Goal: Task Accomplishment & Management: Complete application form

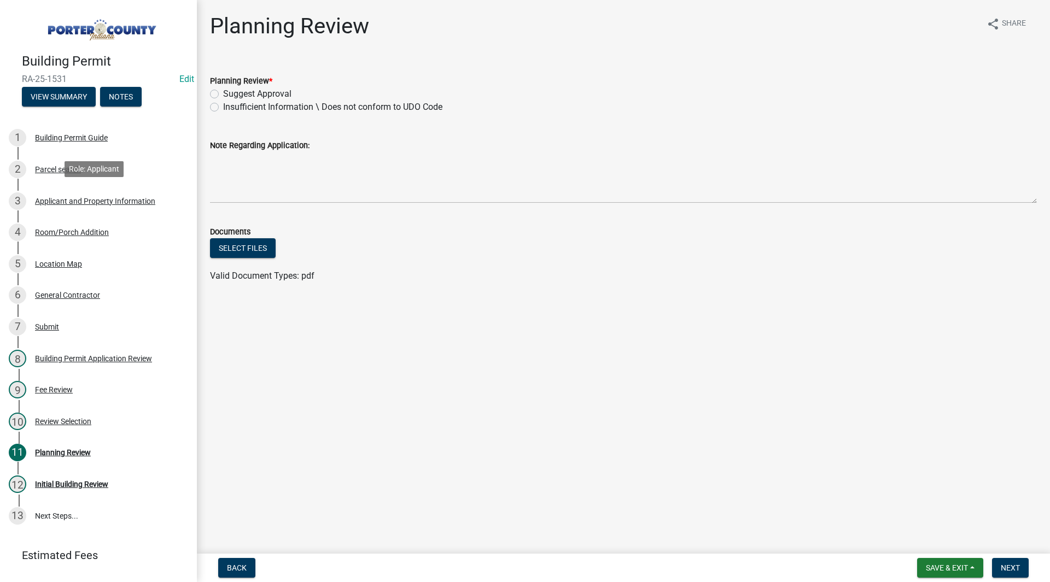
click at [102, 204] on div "3 Applicant and Property Information" at bounding box center [94, 200] width 171 height 17
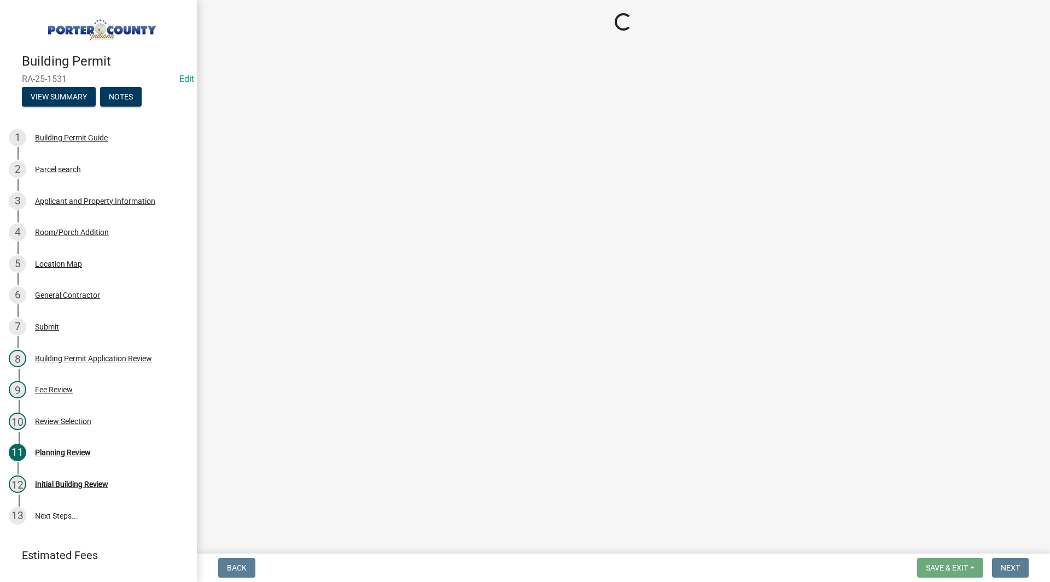
select select "eebc071e-620a-4db8-83e9-cb6b194c67e9"
select select "70f77741-be3f-462c-9899-91d8ca390455"
select select "0d764019-f1ff-4f3b-9299-33f0d080acc7"
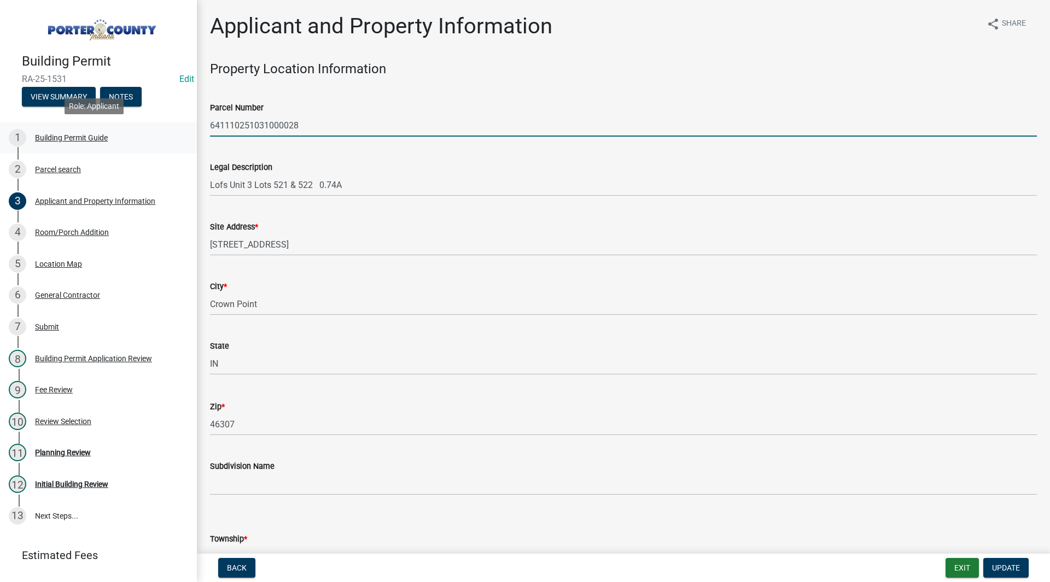
drag, startPoint x: 311, startPoint y: 127, endPoint x: 166, endPoint y: 142, distance: 145.6
click at [166, 142] on div "Building Permit RA-25-1531 Edit View Summary Notes 1 Building Permit Guide 2 Pa…" at bounding box center [525, 291] width 1050 height 582
click at [280, 141] on wm-data-entity-input "Parcel Number 641110251031000028" at bounding box center [623, 116] width 827 height 60
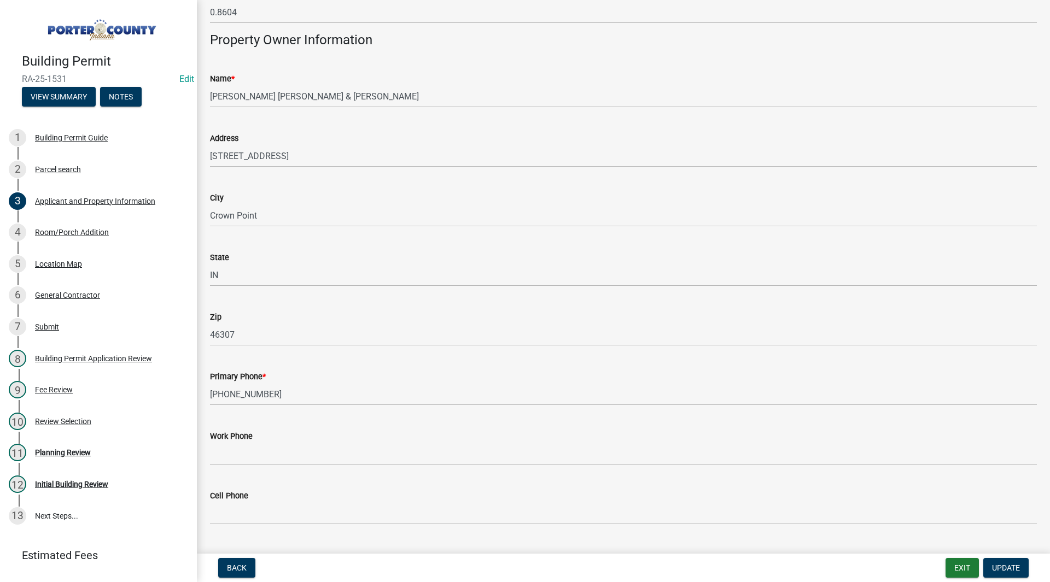
scroll to position [1094, 0]
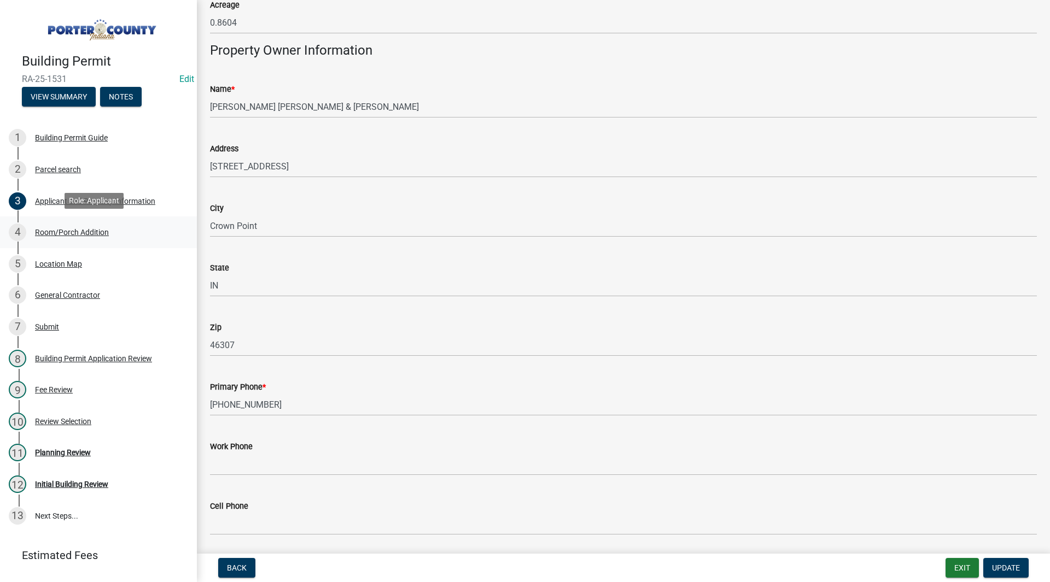
click at [106, 230] on div "Room/Porch Addition" at bounding box center [72, 233] width 74 height 8
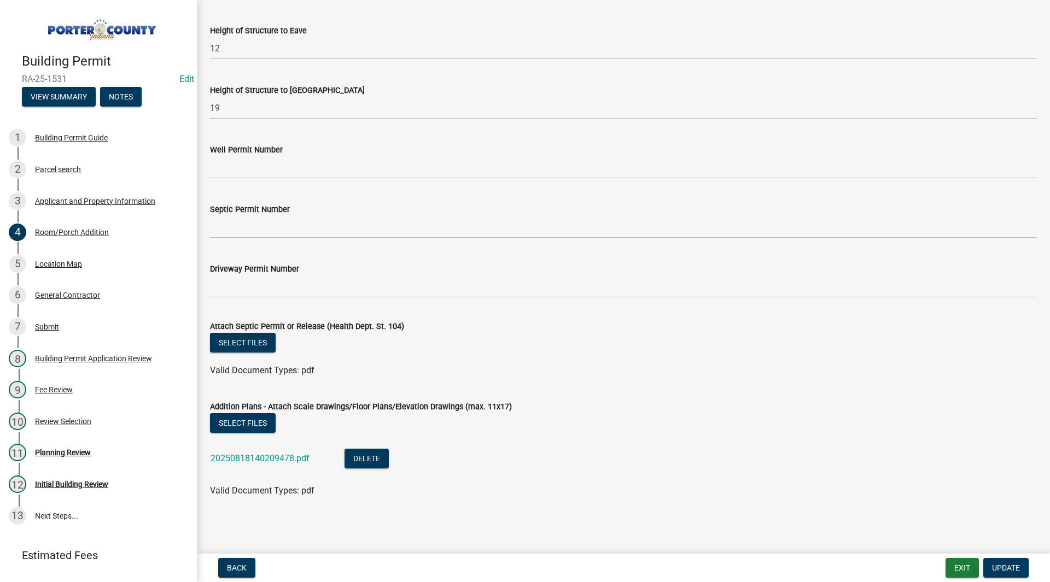
scroll to position [1851, 0]
click at [295, 457] on link "20250818140209478.pdf" at bounding box center [260, 458] width 99 height 10
click at [59, 261] on div "Location Map" at bounding box center [58, 264] width 47 height 8
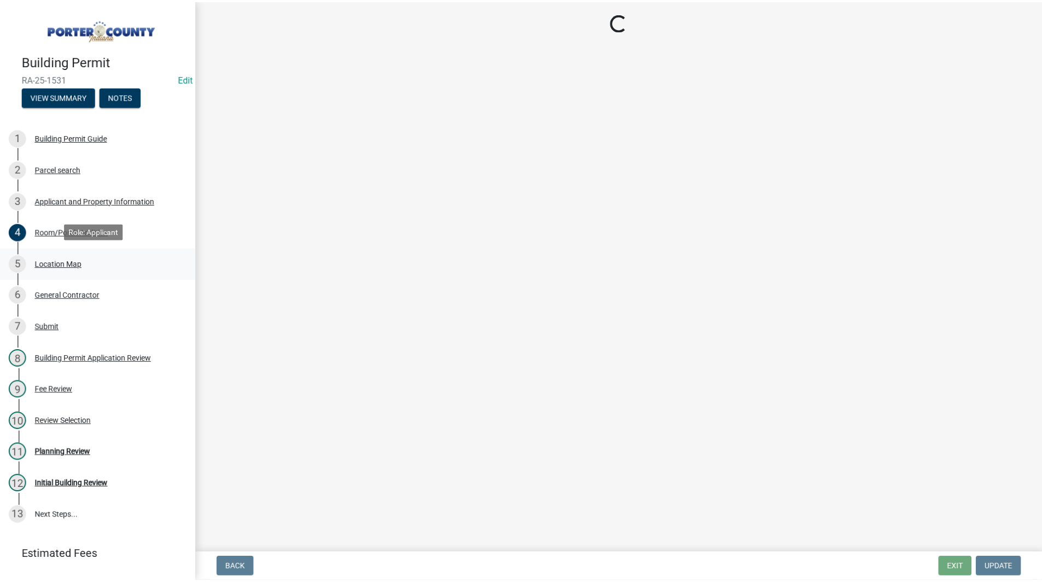
scroll to position [0, 0]
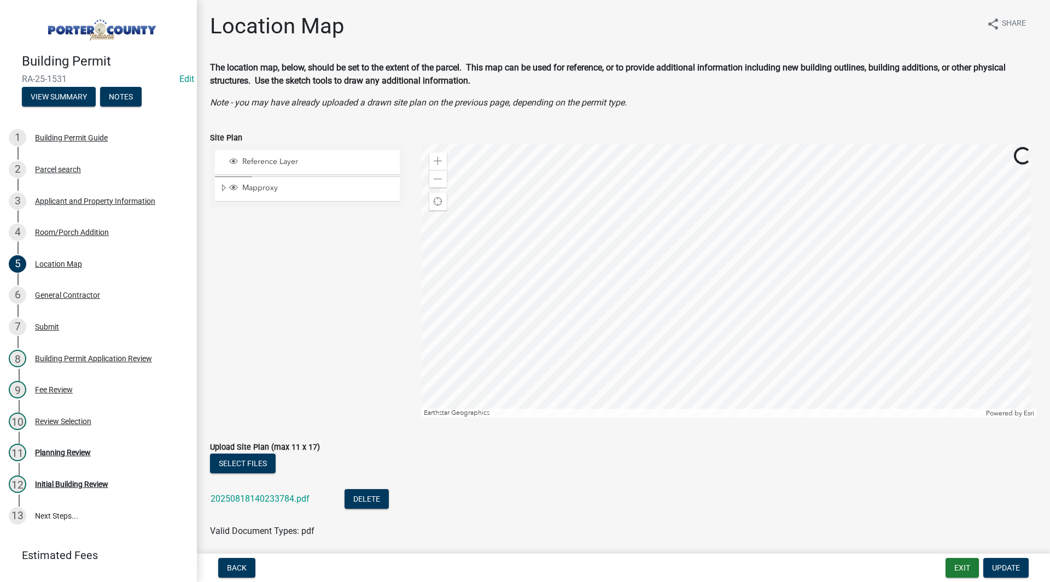
click at [266, 504] on div "20250818140233784.pdf" at bounding box center [269, 500] width 116 height 22
click at [275, 498] on link "20250818140233784.pdf" at bounding box center [260, 499] width 99 height 10
click at [91, 454] on div "11 Planning Review" at bounding box center [94, 452] width 171 height 17
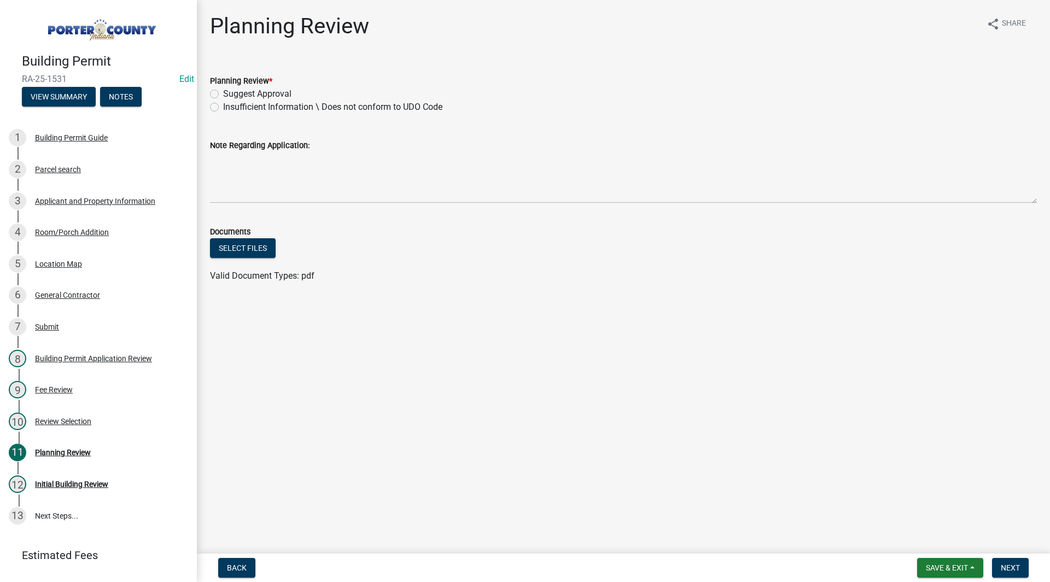
click at [287, 96] on label "Suggest Approval" at bounding box center [257, 93] width 68 height 13
click at [230, 95] on input "Suggest Approval" at bounding box center [226, 90] width 7 height 7
radio input "true"
drag, startPoint x: 997, startPoint y: 531, endPoint x: 1007, endPoint y: 547, distance: 18.2
click at [1006, 536] on main "Planning Review share Share Planning Review * Suggest Approval Insufficient Inf…" at bounding box center [623, 275] width 853 height 550
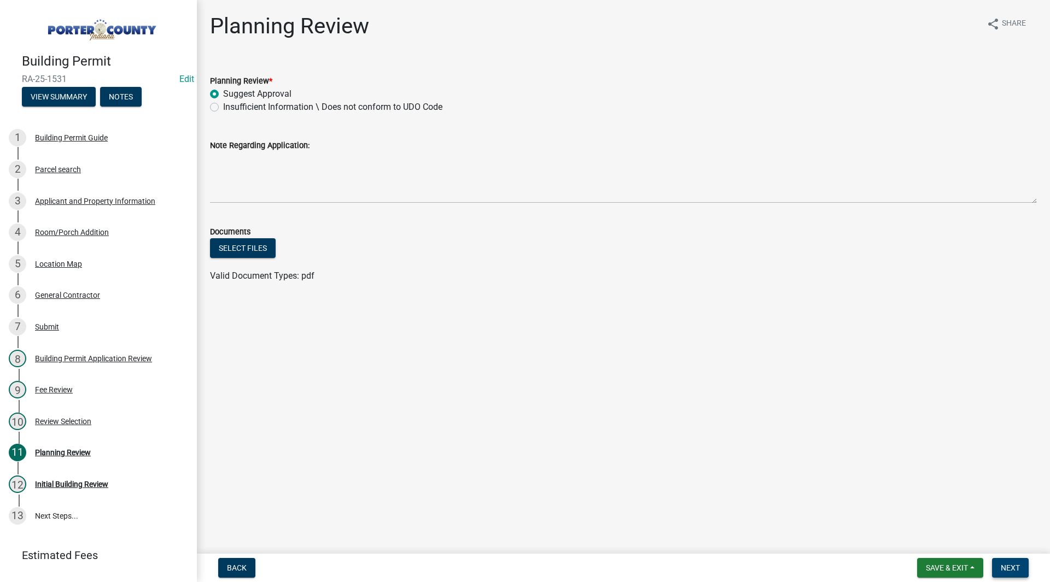
click at [1004, 565] on span "Next" at bounding box center [1010, 568] width 19 height 9
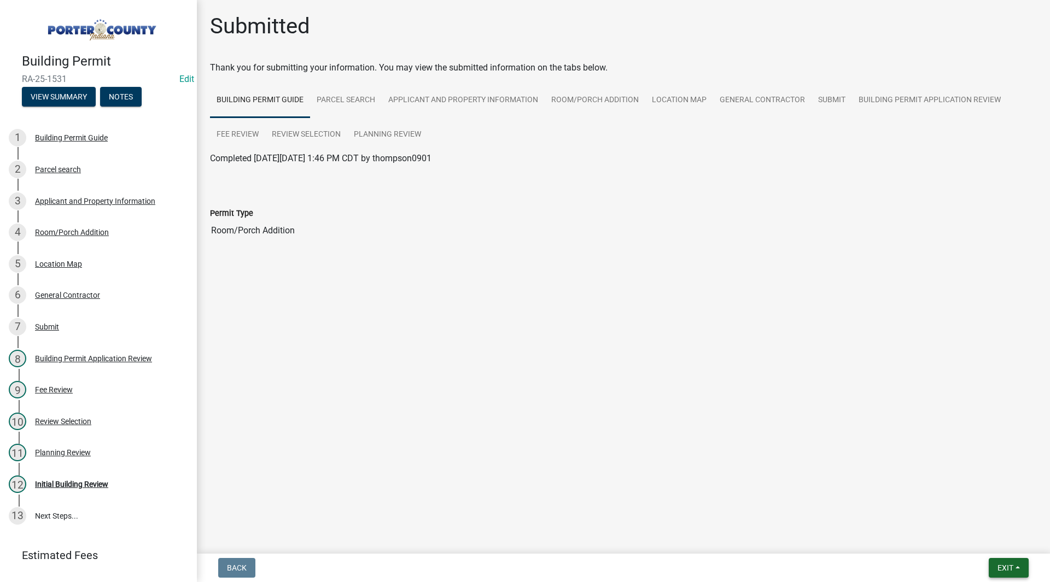
click at [1003, 566] on span "Exit" at bounding box center [1005, 568] width 16 height 9
click at [986, 532] on button "Save & Exit" at bounding box center [984, 540] width 87 height 26
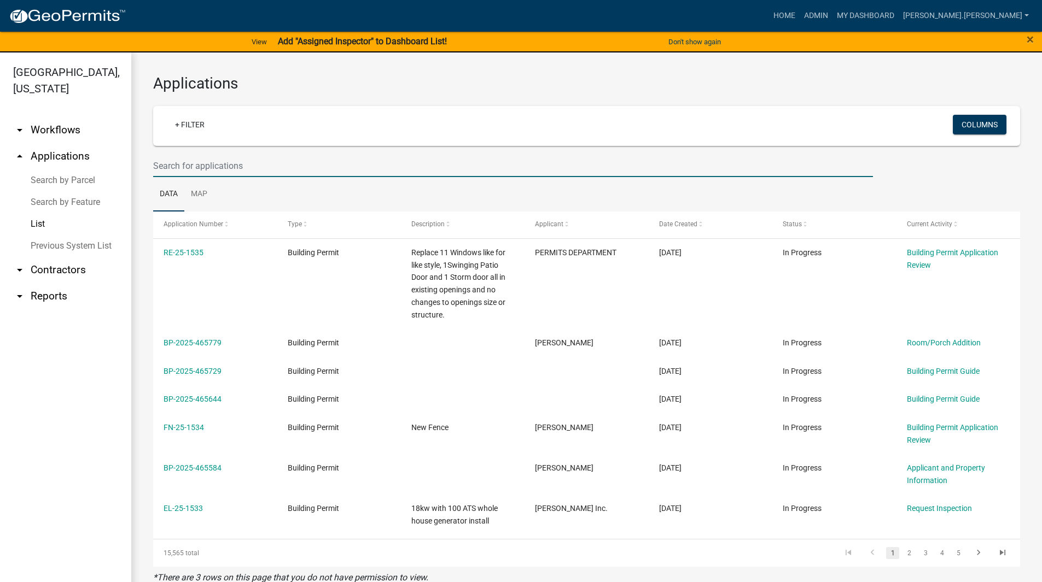
click at [243, 163] on input "text" at bounding box center [513, 166] width 720 height 22
click at [86, 169] on link "Search by Parcel" at bounding box center [65, 180] width 131 height 22
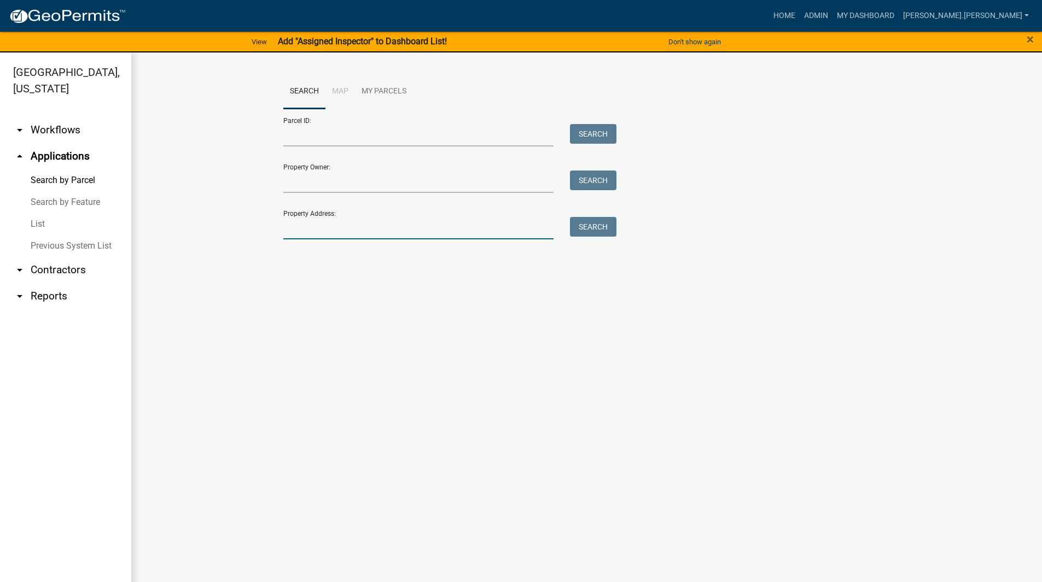
click at [340, 229] on input "Property Address:" at bounding box center [418, 228] width 271 height 22
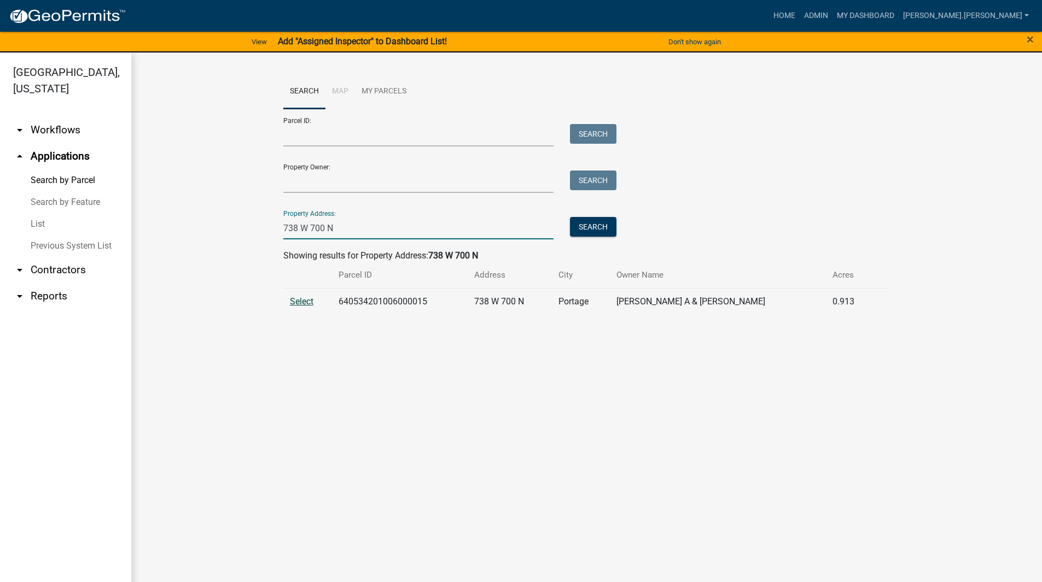
type input "738 W 700 N"
click at [306, 303] on span "Select" at bounding box center [302, 301] width 24 height 10
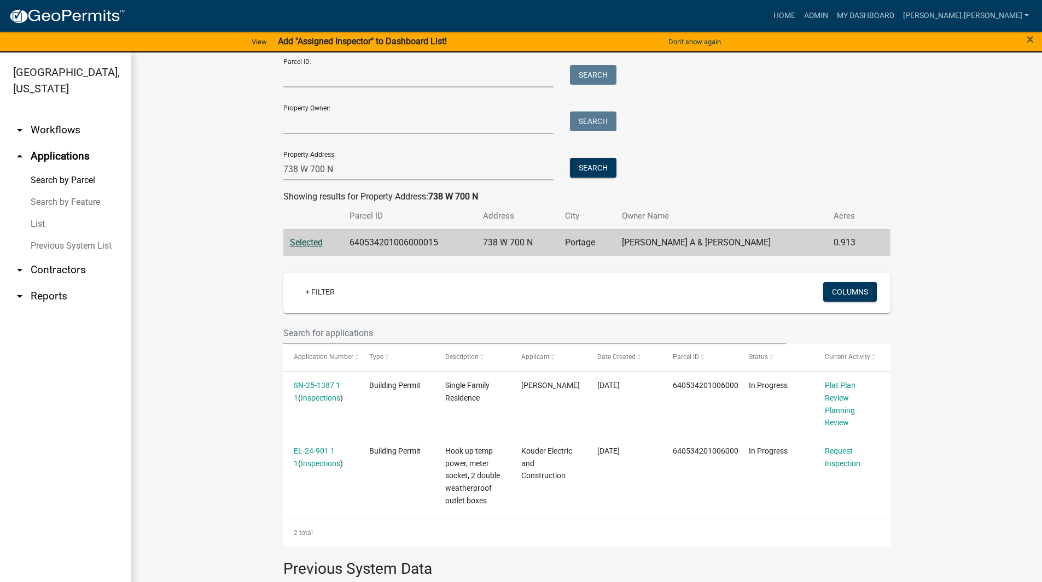
scroll to position [85, 0]
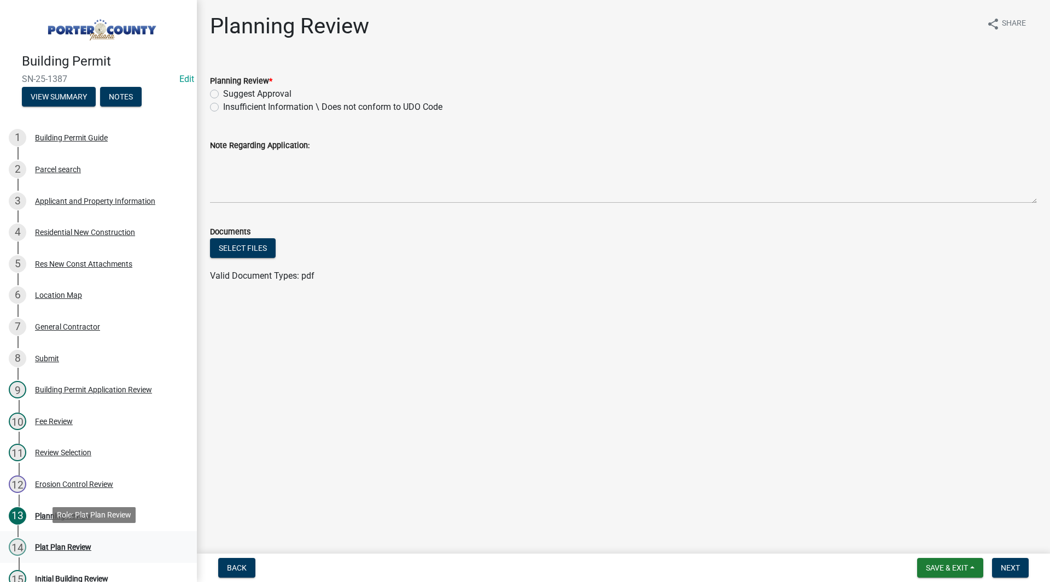
click at [65, 534] on link "14 Plat Plan Review" at bounding box center [98, 547] width 197 height 32
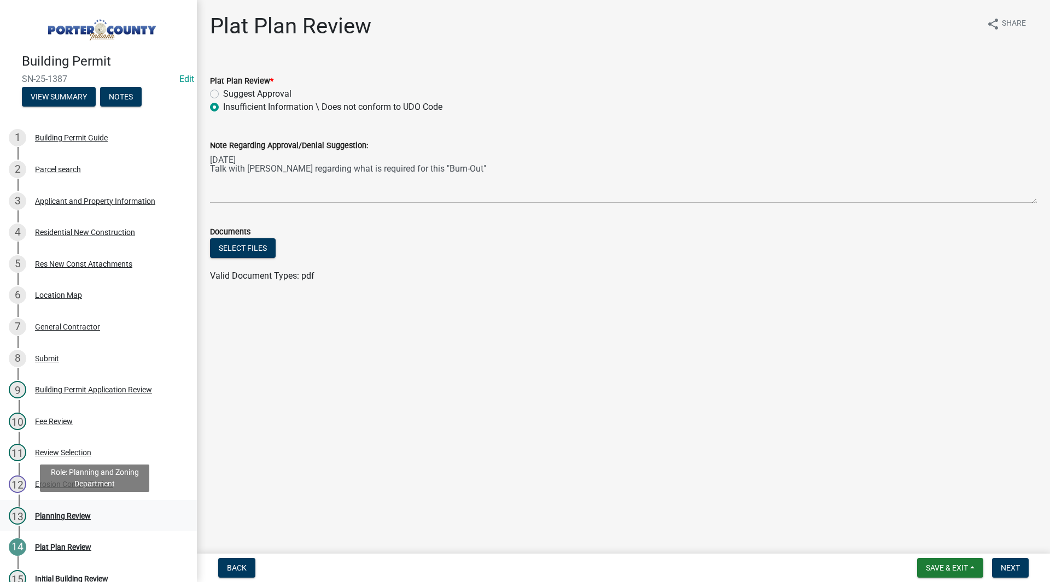
click at [57, 507] on div "13 Planning Review" at bounding box center [94, 515] width 171 height 17
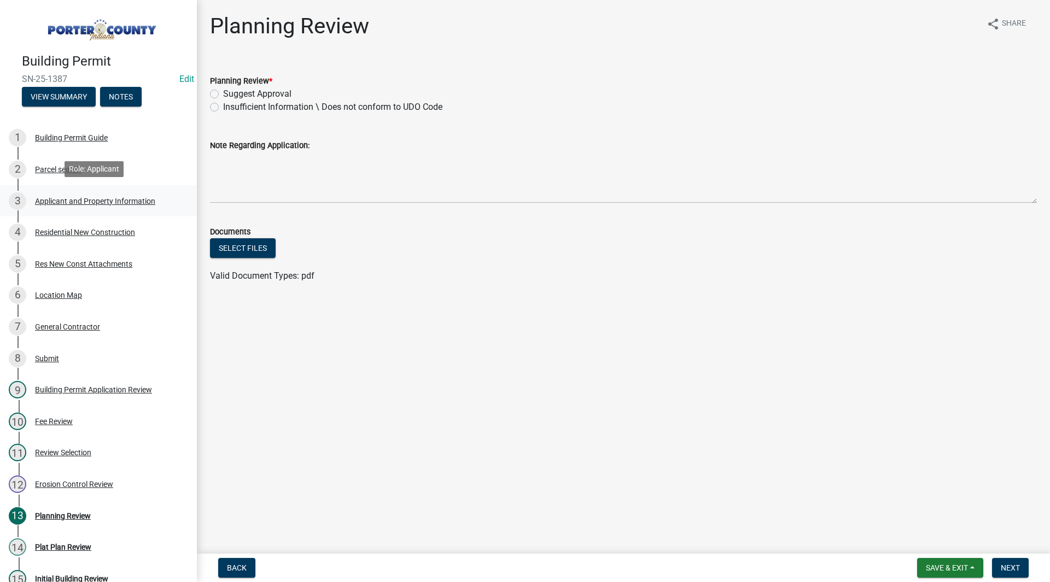
click at [67, 194] on div "3 Applicant and Property Information" at bounding box center [94, 200] width 171 height 17
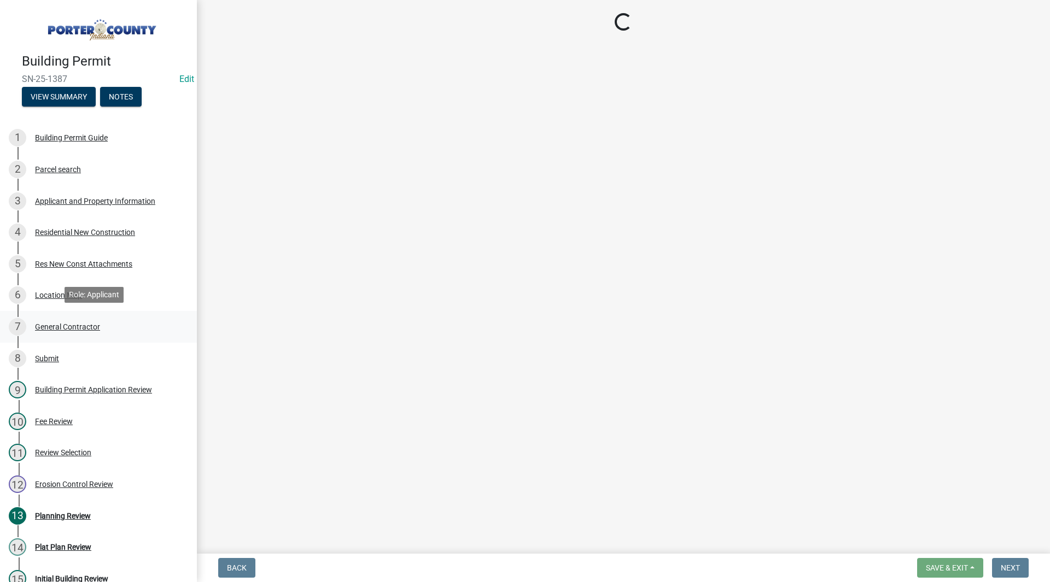
select select "3ef279d8-364d-4472-9edf-8c32643de6c0"
select select "ea6751d4-6bf7-4a16-89ee-f7801ab82aa1"
select select "92efe679-05f4-414a-9426-51627fba5de6"
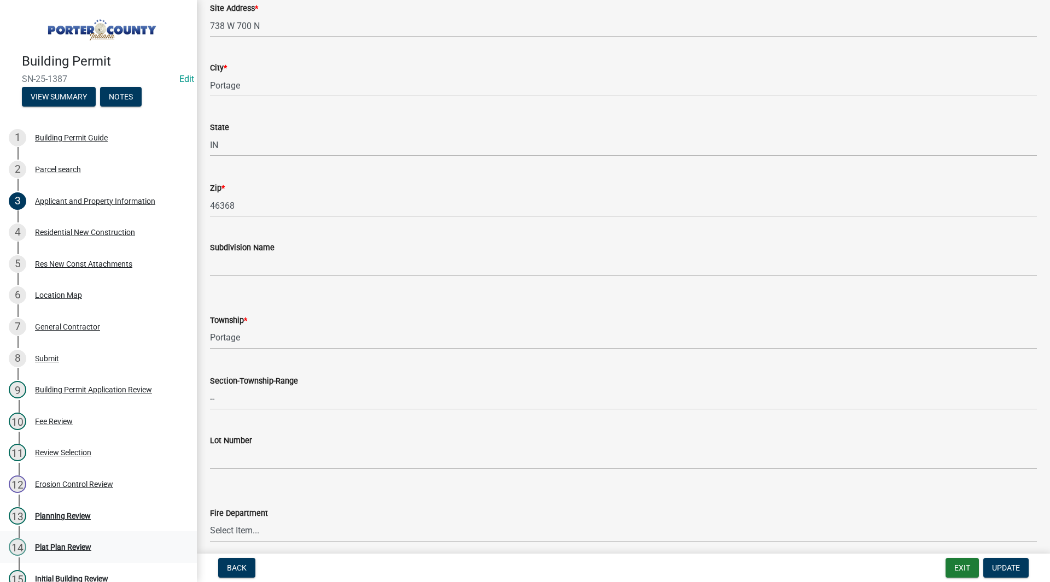
click at [68, 548] on div "Plat Plan Review" at bounding box center [63, 547] width 56 height 8
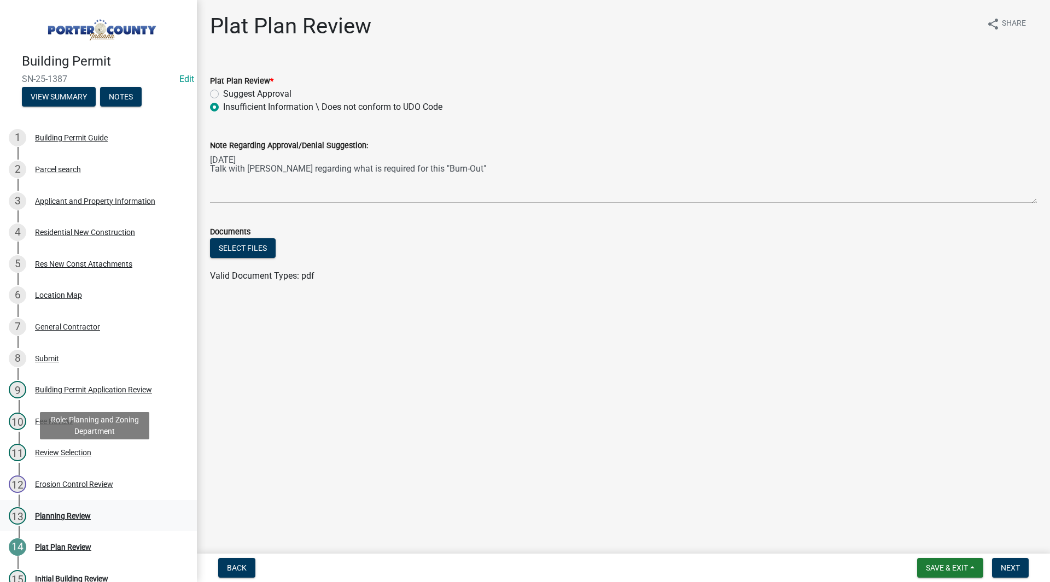
scroll to position [144, 0]
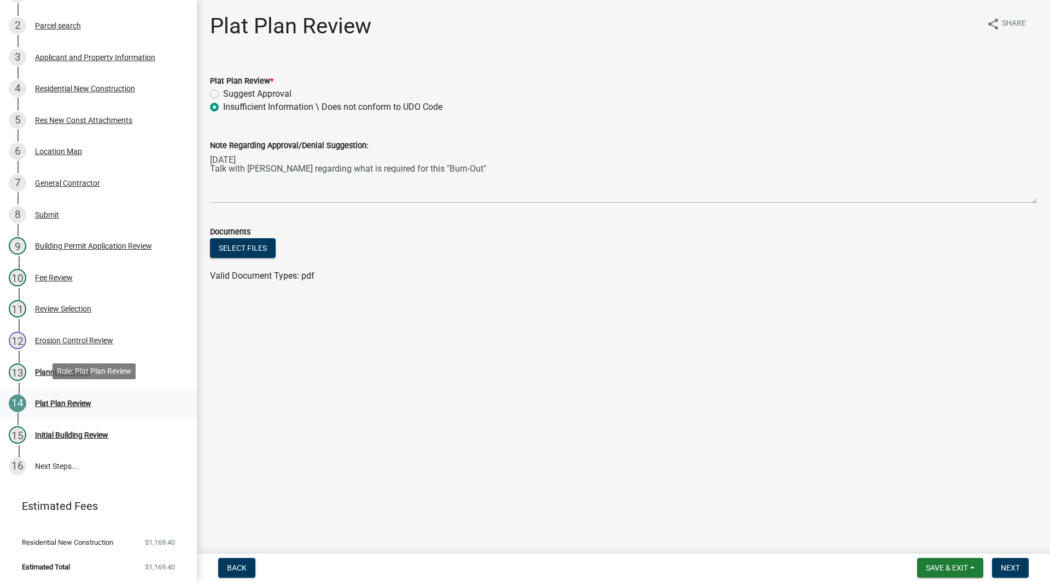
click at [116, 403] on div "14 Plat Plan Review" at bounding box center [94, 403] width 171 height 17
click at [106, 403] on div "14 Plat Plan Review" at bounding box center [94, 403] width 171 height 17
click at [306, 376] on main "Plat Plan Review share Share Plat Plan Review * Suggest Approval Insufficient I…" at bounding box center [623, 275] width 853 height 550
drag, startPoint x: 318, startPoint y: 279, endPoint x: 212, endPoint y: 289, distance: 107.1
click at [212, 289] on wm-data-entity-input "Documents Select files Valid Document Types: pdf" at bounding box center [623, 252] width 827 height 80
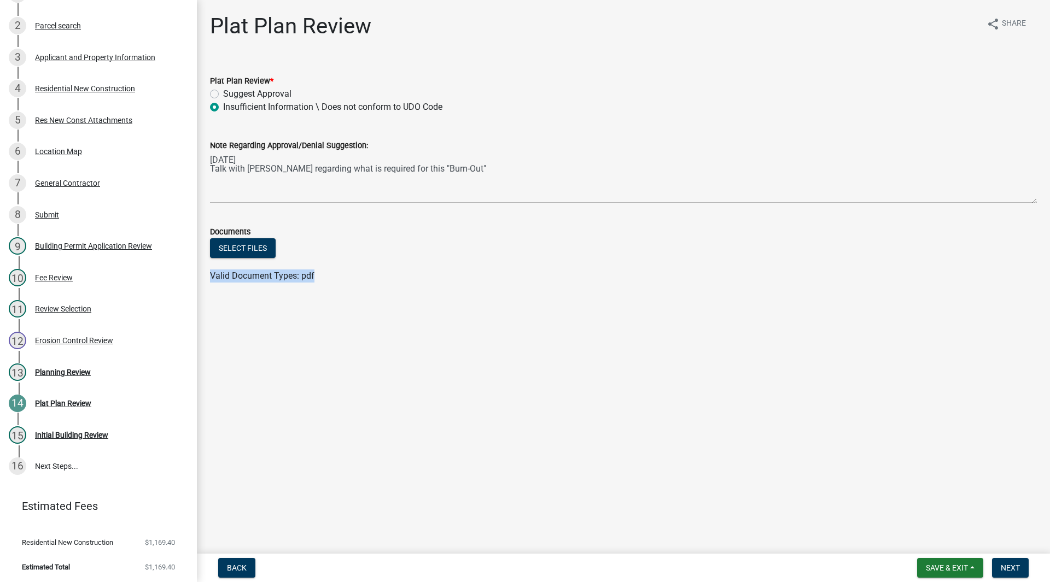
click at [212, 289] on wm-data-entity-input "Documents Select files Valid Document Types: pdf" at bounding box center [623, 252] width 827 height 80
drag, startPoint x: 211, startPoint y: 277, endPoint x: 316, endPoint y: 285, distance: 105.8
click at [316, 285] on wm-data-entity-input "Documents Select files Valid Document Types: pdf" at bounding box center [623, 252] width 827 height 80
click at [318, 284] on wm-data-entity-input "Documents Select files Valid Document Types: pdf" at bounding box center [623, 252] width 827 height 80
drag, startPoint x: 317, startPoint y: 277, endPoint x: 207, endPoint y: 289, distance: 110.5
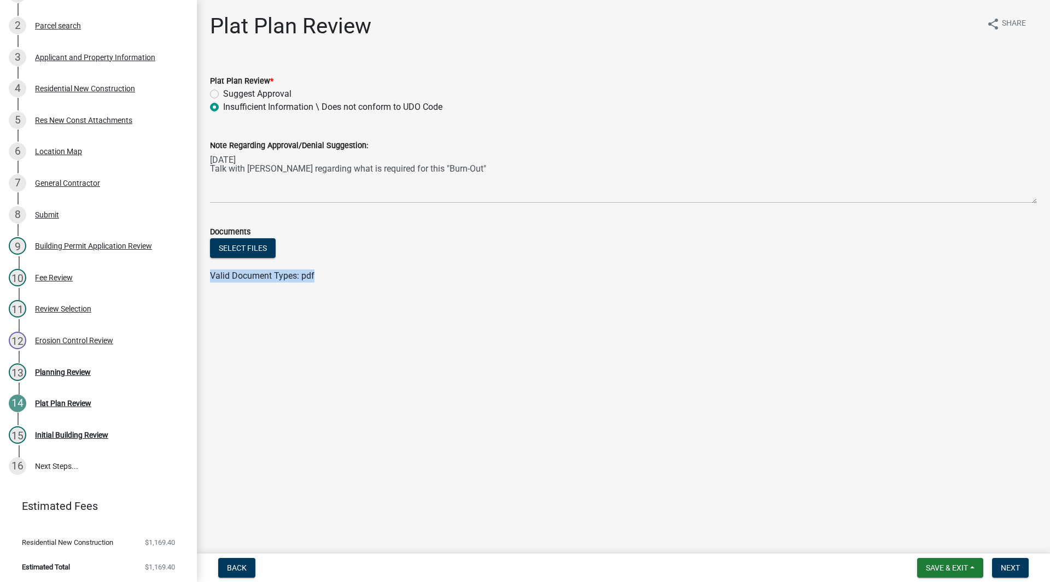
click at [207, 289] on div "Plat Plan Review share Share Plat Plan Review * Suggest Approval Insufficient I…" at bounding box center [623, 157] width 843 height 289
drag, startPoint x: 211, startPoint y: 277, endPoint x: 320, endPoint y: 274, distance: 109.4
click at [320, 274] on div "Valid Document Types: pdf" at bounding box center [623, 276] width 843 height 13
click at [318, 275] on div "Valid Document Types: pdf" at bounding box center [623, 276] width 843 height 13
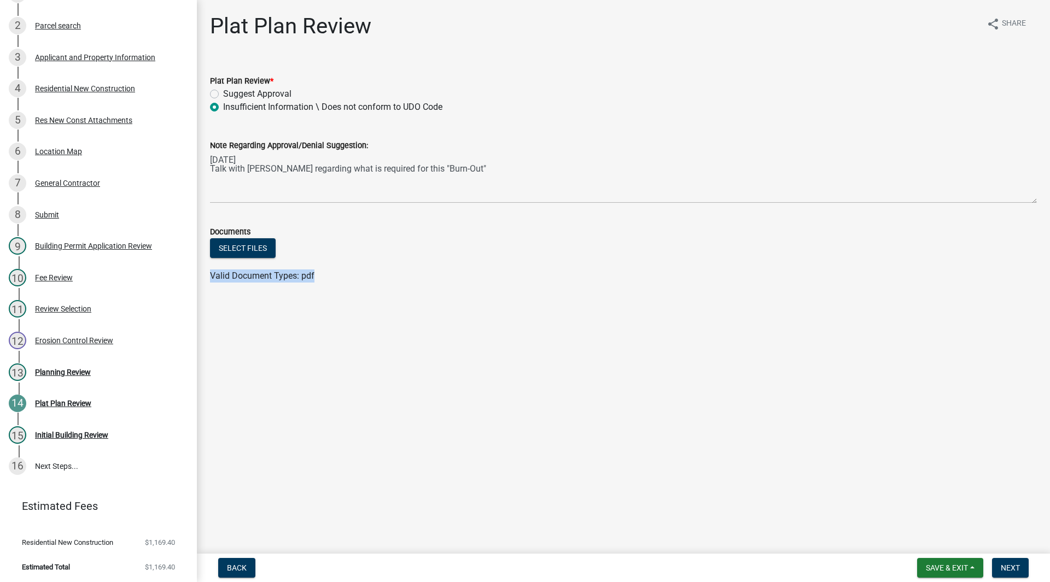
drag, startPoint x: 313, startPoint y: 275, endPoint x: 214, endPoint y: 287, distance: 99.7
click at [214, 287] on wm-data-entity-input "Documents Select files Valid Document Types: pdf" at bounding box center [623, 252] width 827 height 80
drag, startPoint x: 207, startPoint y: 276, endPoint x: 318, endPoint y: 280, distance: 111.6
click at [318, 280] on div "Valid Document Types: pdf" at bounding box center [623, 276] width 843 height 13
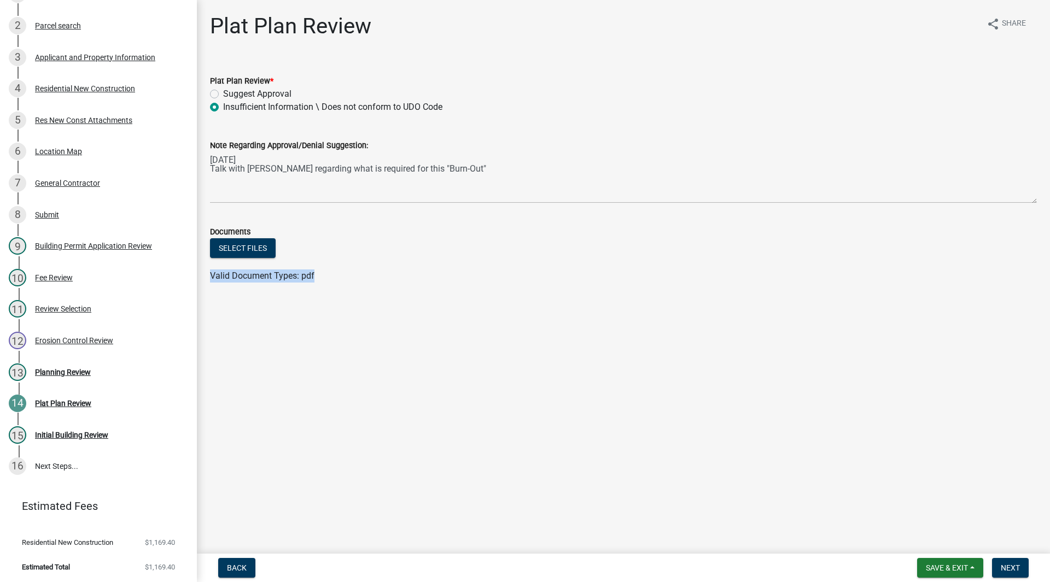
click at [318, 280] on div "Valid Document Types: pdf" at bounding box center [623, 276] width 843 height 13
drag, startPoint x: 318, startPoint y: 280, endPoint x: 218, endPoint y: 278, distance: 100.6
click at [218, 278] on div "Valid Document Types: pdf" at bounding box center [623, 276] width 843 height 13
click at [220, 272] on span "Valid Document Types: pdf" at bounding box center [262, 276] width 104 height 10
click at [212, 286] on wm-data-entity-input "Documents Select files Valid Document Types: pdf" at bounding box center [623, 252] width 827 height 80
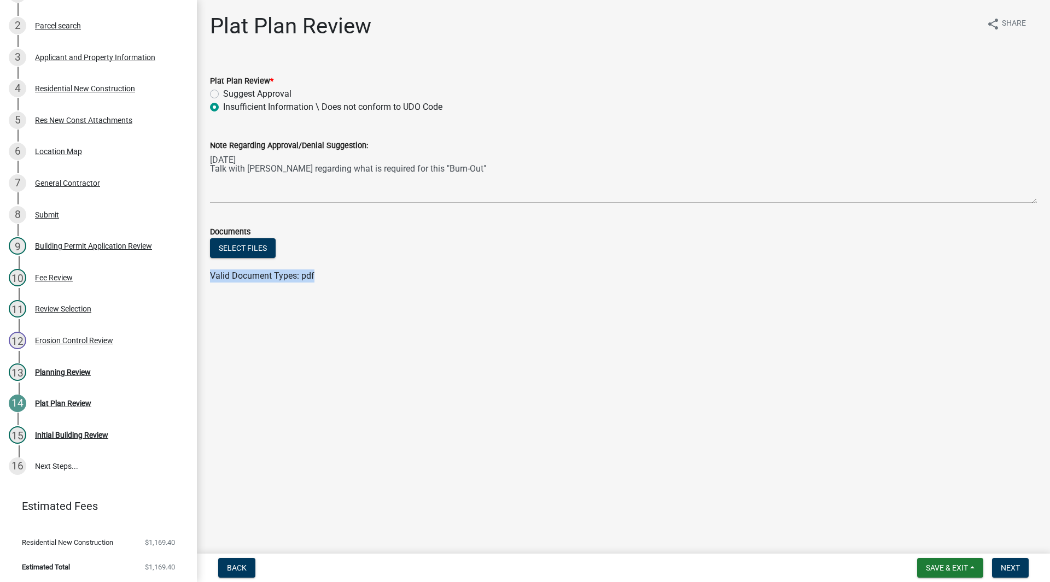
drag, startPoint x: 210, startPoint y: 277, endPoint x: 314, endPoint y: 277, distance: 104.4
click at [314, 277] on div "Valid Document Types: pdf" at bounding box center [623, 276] width 843 height 13
drag, startPoint x: 314, startPoint y: 277, endPoint x: 218, endPoint y: 269, distance: 96.6
click at [218, 269] on wm-upload "Select files Valid Document Types: pdf" at bounding box center [623, 260] width 827 height 44
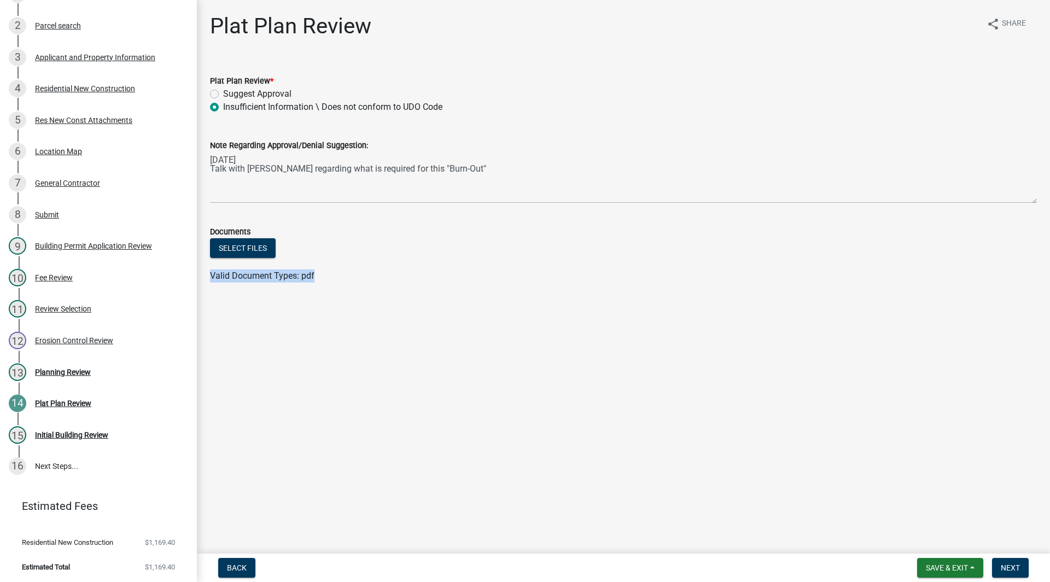
click at [221, 284] on wm-data-entity-input "Documents Select files Valid Document Types: pdf" at bounding box center [623, 252] width 827 height 80
click at [211, 272] on span "Valid Document Types: pdf" at bounding box center [262, 276] width 104 height 10
drag, startPoint x: 210, startPoint y: 276, endPoint x: 317, endPoint y: 279, distance: 107.2
click at [317, 279] on div "Valid Document Types: pdf" at bounding box center [623, 276] width 843 height 13
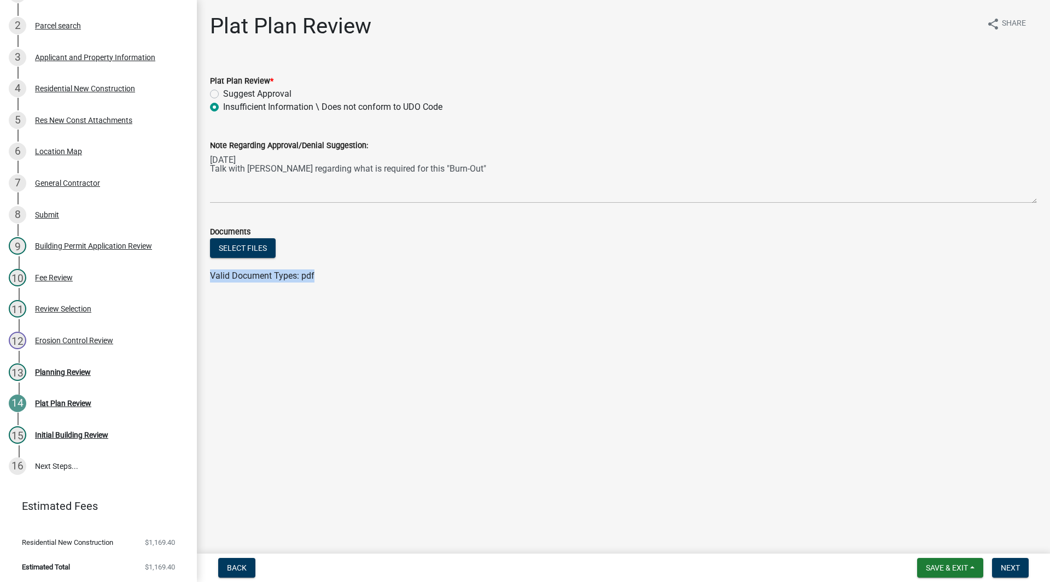
drag, startPoint x: 308, startPoint y: 278, endPoint x: 210, endPoint y: 283, distance: 98.0
click at [210, 283] on wm-data-entity-input "Documents Select files Valid Document Types: pdf" at bounding box center [623, 252] width 827 height 80
drag, startPoint x: 210, startPoint y: 276, endPoint x: 314, endPoint y: 273, distance: 104.5
click at [314, 273] on div "Valid Document Types: pdf" at bounding box center [623, 276] width 843 height 13
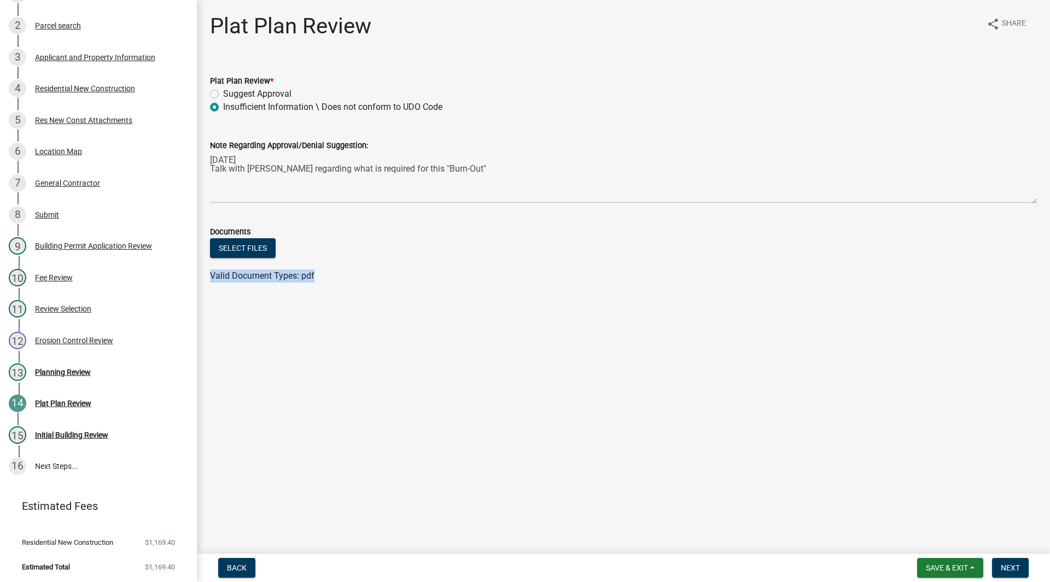
click at [314, 273] on div "Valid Document Types: pdf" at bounding box center [623, 276] width 843 height 13
drag, startPoint x: 318, startPoint y: 279, endPoint x: 211, endPoint y: 274, distance: 106.7
click at [211, 274] on div "Valid Document Types: pdf" at bounding box center [623, 276] width 843 height 13
click at [211, 274] on span "Valid Document Types: pdf" at bounding box center [262, 276] width 104 height 10
drag, startPoint x: 211, startPoint y: 274, endPoint x: 309, endPoint y: 276, distance: 98.4
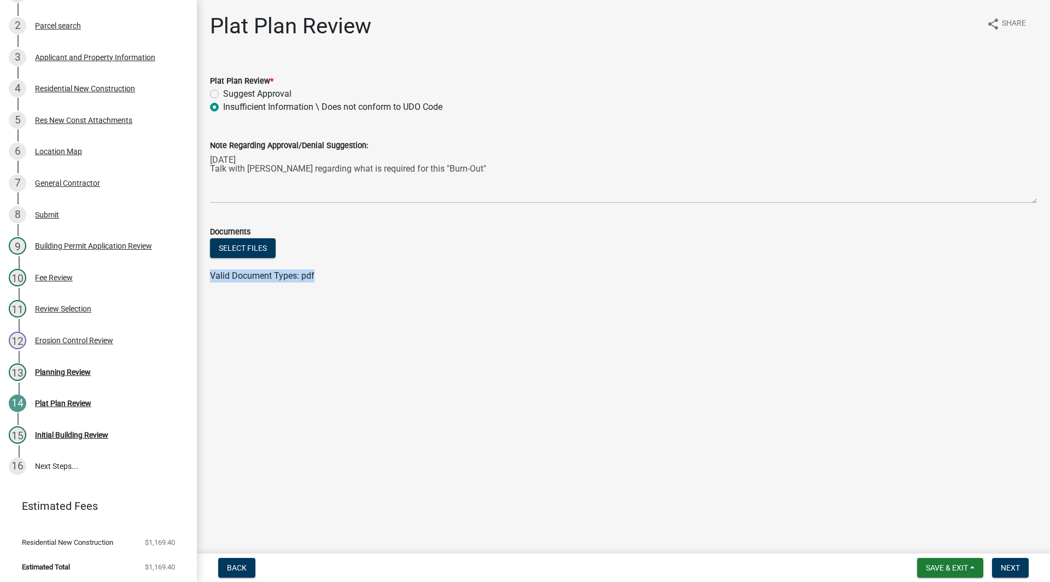
click at [309, 276] on span "Valid Document Types: pdf" at bounding box center [262, 276] width 104 height 10
click at [315, 278] on div "Valid Document Types: pdf" at bounding box center [623, 276] width 843 height 13
drag, startPoint x: 319, startPoint y: 279, endPoint x: 212, endPoint y: 282, distance: 107.8
click at [212, 282] on div "Valid Document Types: pdf" at bounding box center [623, 276] width 843 height 13
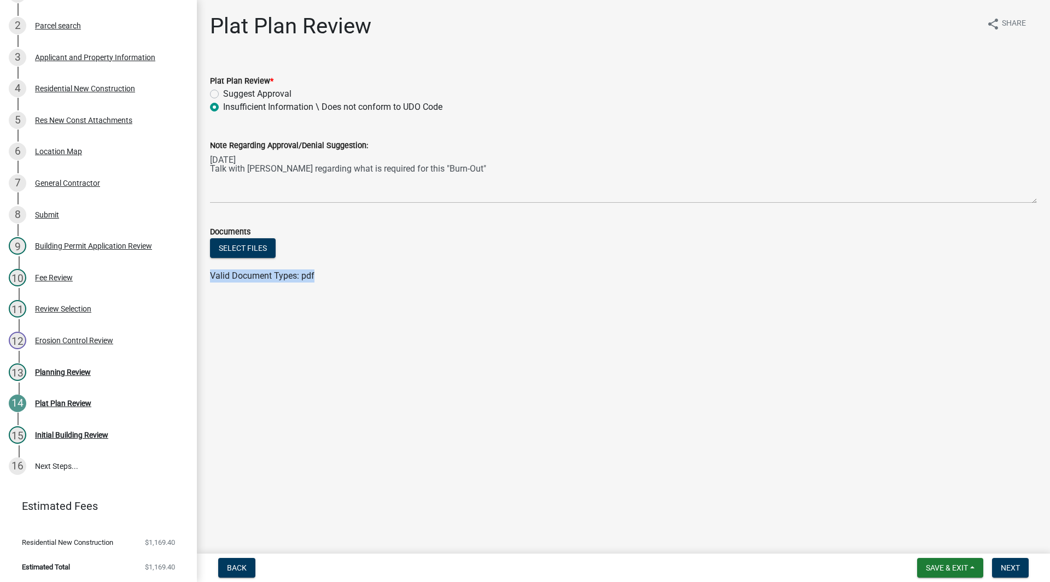
drag, startPoint x: 212, startPoint y: 279, endPoint x: 315, endPoint y: 287, distance: 103.6
click at [315, 287] on wm-data-entity-input "Documents Select files Valid Document Types: pdf" at bounding box center [623, 252] width 827 height 80
click at [317, 275] on div "Valid Document Types: pdf" at bounding box center [623, 276] width 843 height 13
drag, startPoint x: 314, startPoint y: 274, endPoint x: 215, endPoint y: 268, distance: 99.1
click at [215, 268] on wm-upload "Select files Valid Document Types: pdf" at bounding box center [623, 260] width 827 height 44
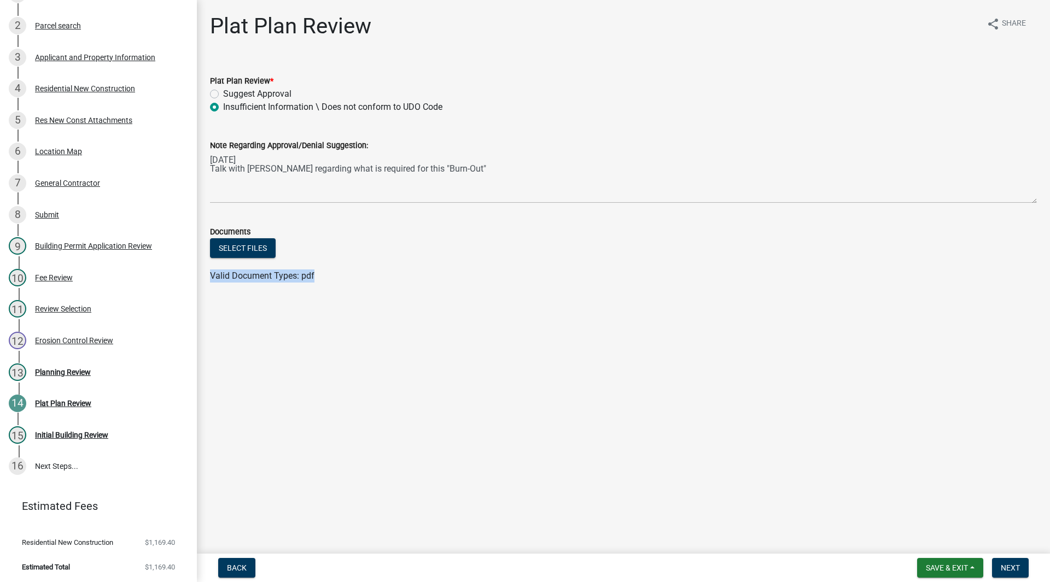
click at [212, 273] on span "Valid Document Types: pdf" at bounding box center [262, 276] width 104 height 10
drag, startPoint x: 215, startPoint y: 275, endPoint x: 332, endPoint y: 278, distance: 117.6
click at [332, 278] on div "Valid Document Types: pdf" at bounding box center [623, 276] width 843 height 13
drag, startPoint x: 319, startPoint y: 276, endPoint x: 211, endPoint y: 273, distance: 107.7
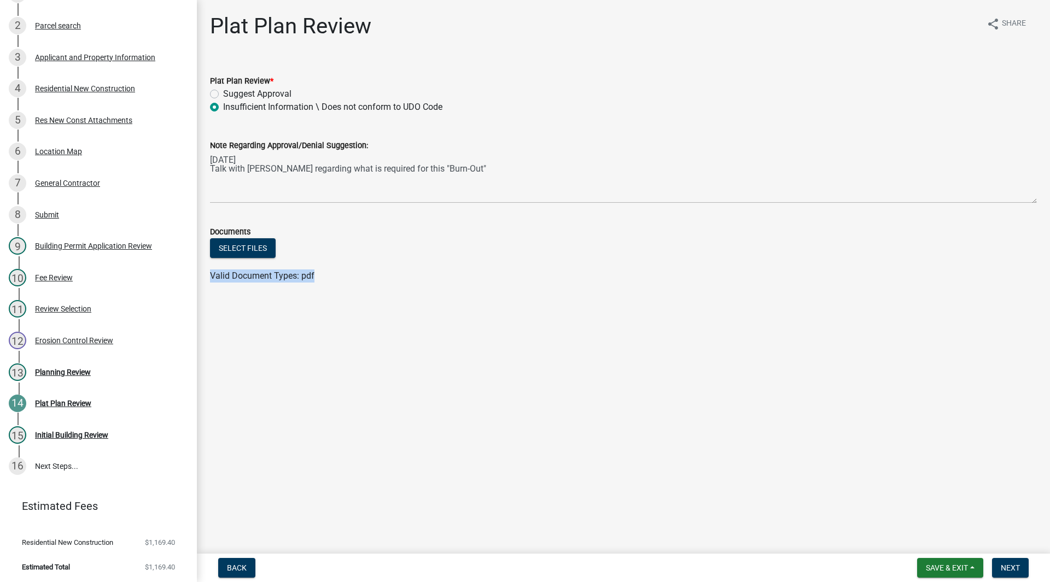
click at [211, 273] on div "Valid Document Types: pdf" at bounding box center [623, 276] width 843 height 13
click at [211, 273] on span "Valid Document Types: pdf" at bounding box center [262, 276] width 104 height 10
drag, startPoint x: 209, startPoint y: 274, endPoint x: 321, endPoint y: 276, distance: 112.1
click at [321, 276] on div "Valid Document Types: pdf" at bounding box center [623, 276] width 843 height 13
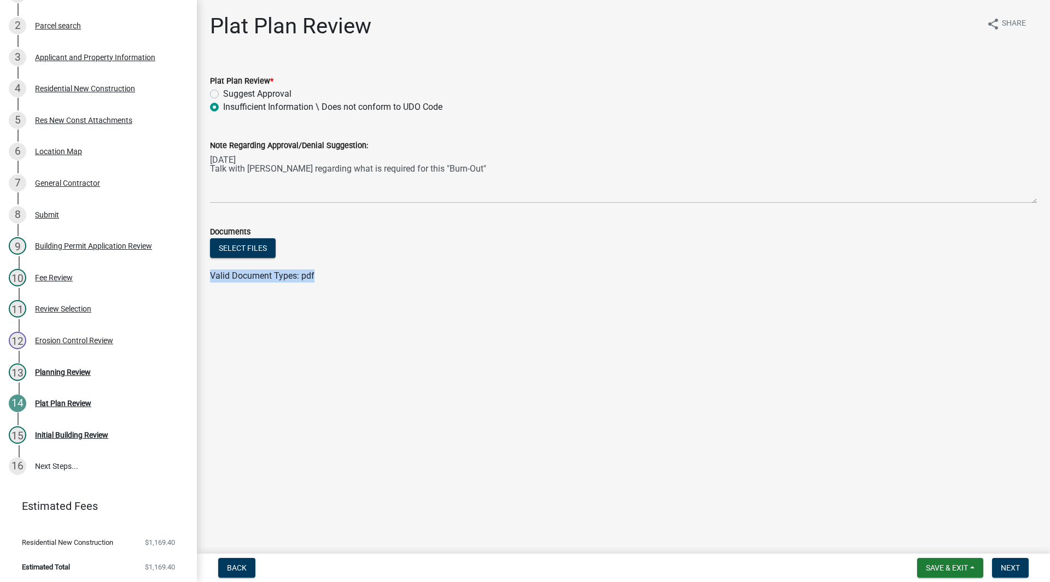
drag, startPoint x: 296, startPoint y: 277, endPoint x: 207, endPoint y: 277, distance: 88.6
click at [207, 277] on div "Valid Document Types: pdf" at bounding box center [623, 276] width 843 height 13
click at [212, 277] on span "Valid Document Types: pdf" at bounding box center [262, 276] width 104 height 10
drag, startPoint x: 212, startPoint y: 277, endPoint x: 308, endPoint y: 281, distance: 96.3
click at [308, 281] on div "Valid Document Types: pdf" at bounding box center [623, 276] width 843 height 13
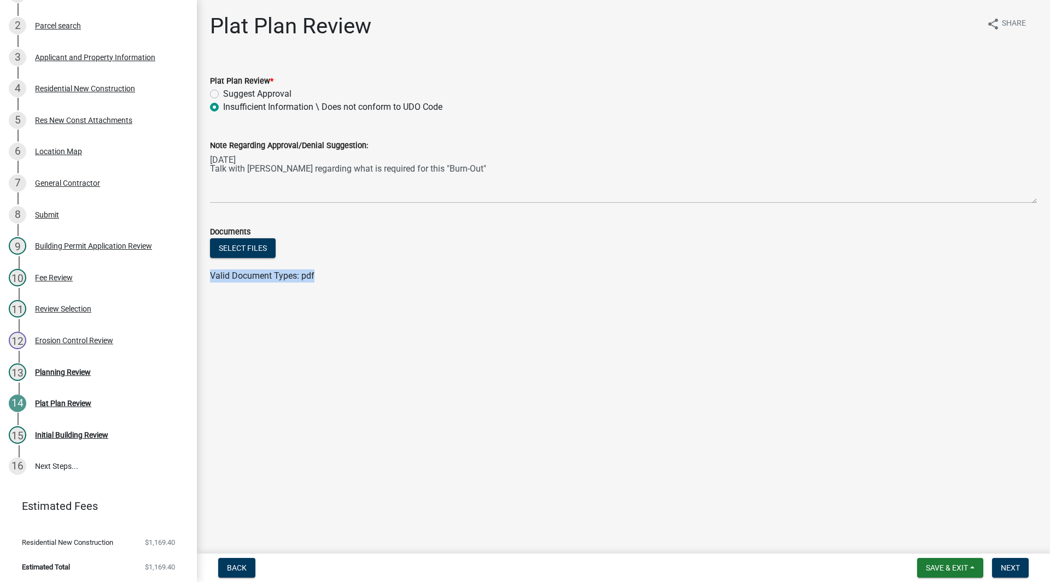
click at [308, 281] on div "Valid Document Types: pdf" at bounding box center [623, 276] width 843 height 13
drag, startPoint x: 318, startPoint y: 274, endPoint x: 209, endPoint y: 278, distance: 109.4
click at [209, 278] on div "Valid Document Types: pdf" at bounding box center [623, 276] width 843 height 13
drag, startPoint x: 212, startPoint y: 277, endPoint x: 311, endPoint y: 285, distance: 99.4
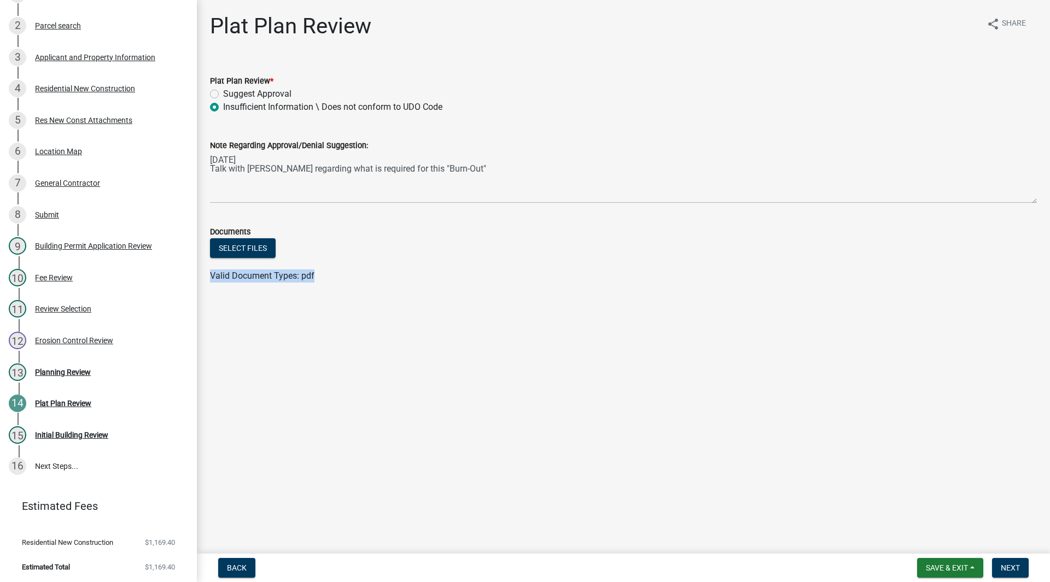
click at [311, 285] on wm-data-entity-input "Documents Select files Valid Document Types: pdf" at bounding box center [623, 252] width 827 height 80
click at [317, 282] on div "Valid Document Types: pdf" at bounding box center [623, 276] width 843 height 13
drag, startPoint x: 319, startPoint y: 277, endPoint x: 209, endPoint y: 279, distance: 109.9
click at [209, 279] on div "Valid Document Types: pdf" at bounding box center [623, 276] width 843 height 13
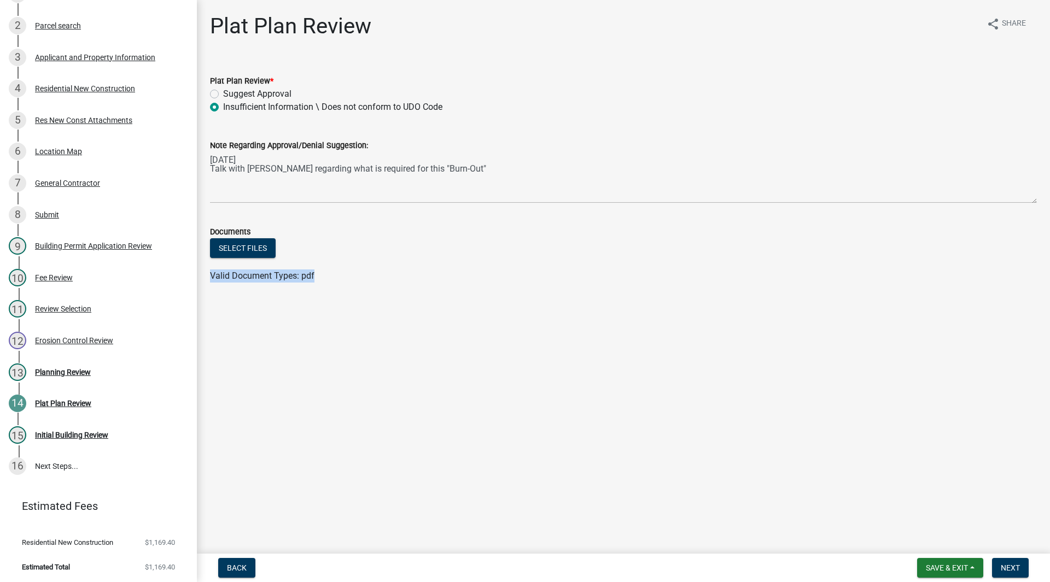
drag, startPoint x: 209, startPoint y: 279, endPoint x: 314, endPoint y: 278, distance: 104.4
click at [314, 278] on div "Valid Document Types: pdf" at bounding box center [623, 276] width 843 height 13
click at [314, 278] on span "Valid Document Types: pdf" at bounding box center [262, 276] width 104 height 10
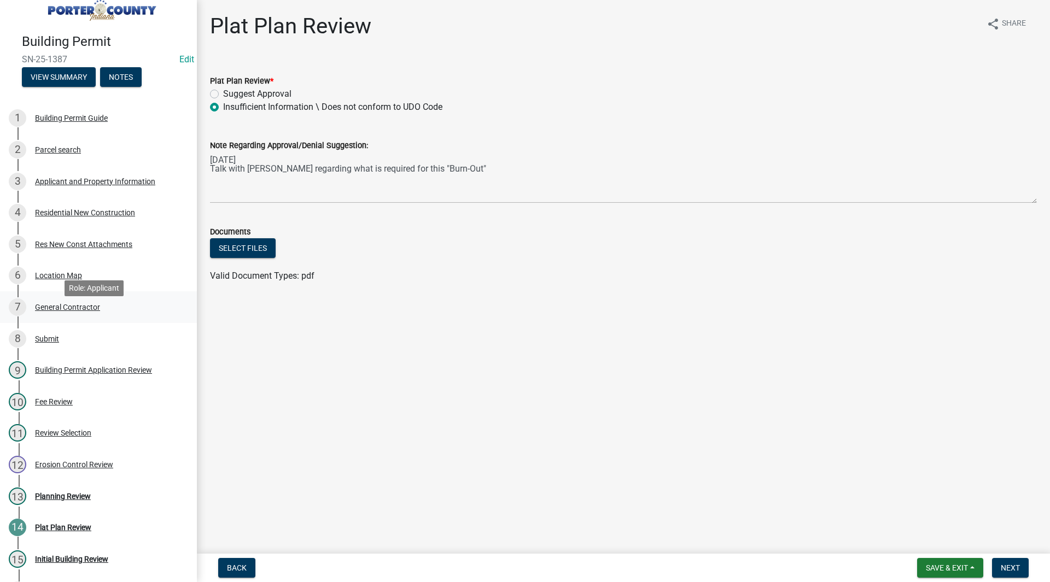
scroll to position [0, 0]
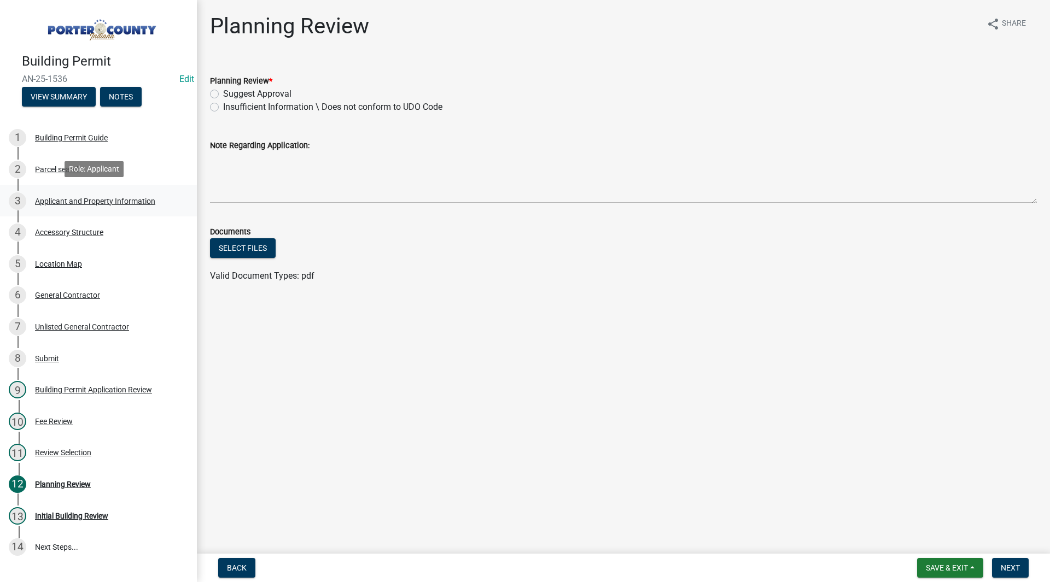
click at [107, 201] on div "Applicant and Property Information" at bounding box center [95, 201] width 120 height 8
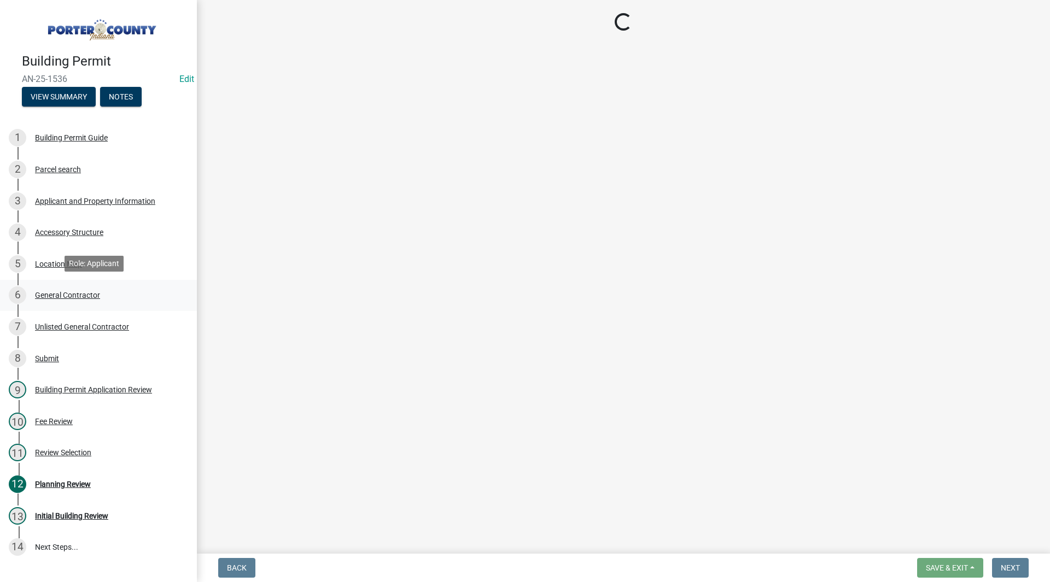
select select "403f4b3c-c23a-4b9f-b6b7-b4f73366513c"
select select "01d57b5a-7eb0-4072-b175-354c87f771f4"
select select "c8d9bed4-fb8e-49e4-81c1-b9d22bb8efef"
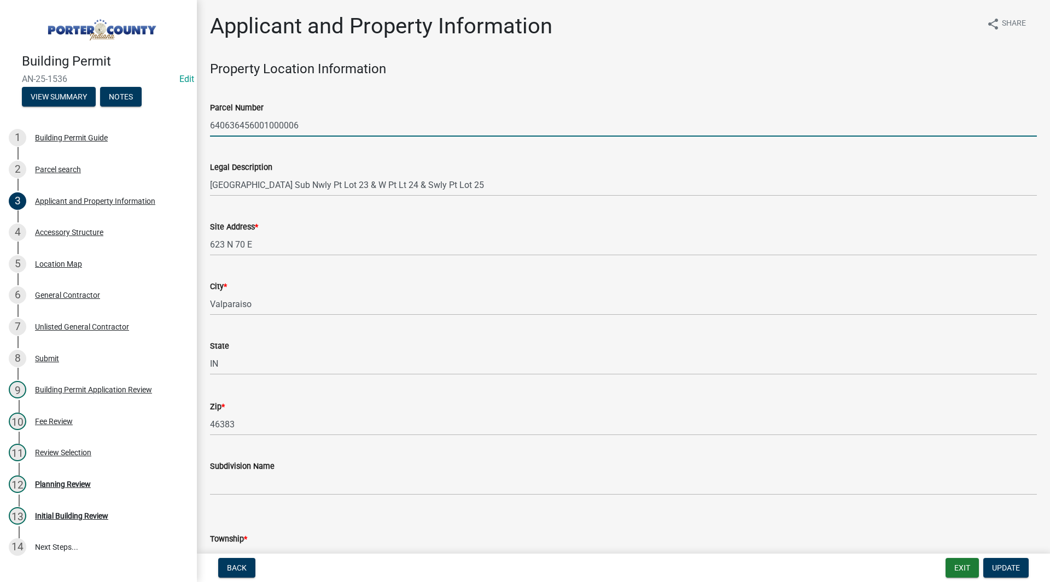
drag, startPoint x: 332, startPoint y: 128, endPoint x: 212, endPoint y: 120, distance: 120.6
click at [212, 120] on input "640636456001000006" at bounding box center [623, 125] width 827 height 22
click at [297, 127] on input "640636456001000006" at bounding box center [623, 125] width 827 height 22
click at [325, 207] on div "Site Address * 623 N 70 E" at bounding box center [623, 230] width 827 height 51
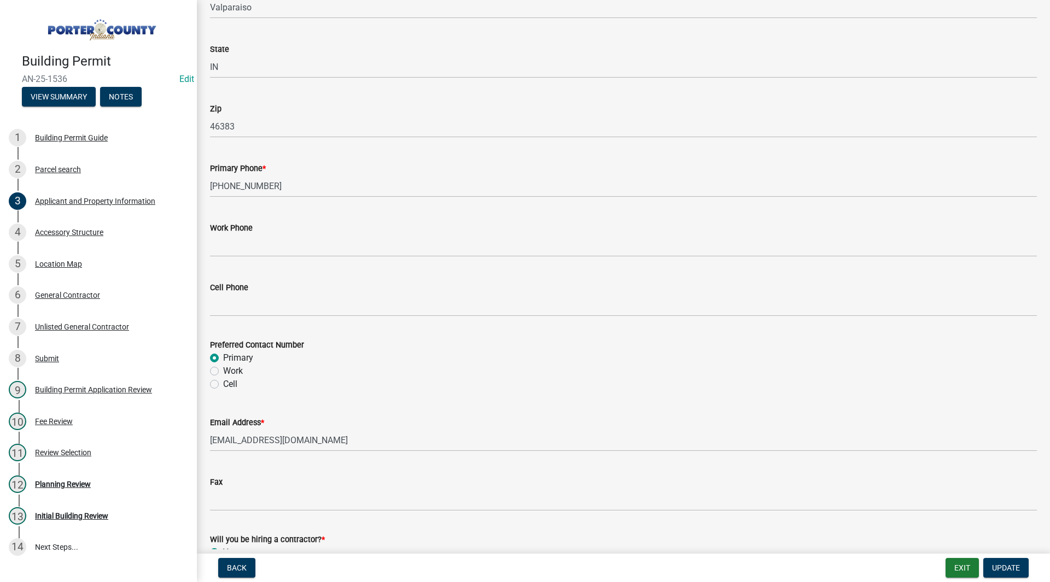
scroll to position [1463, 0]
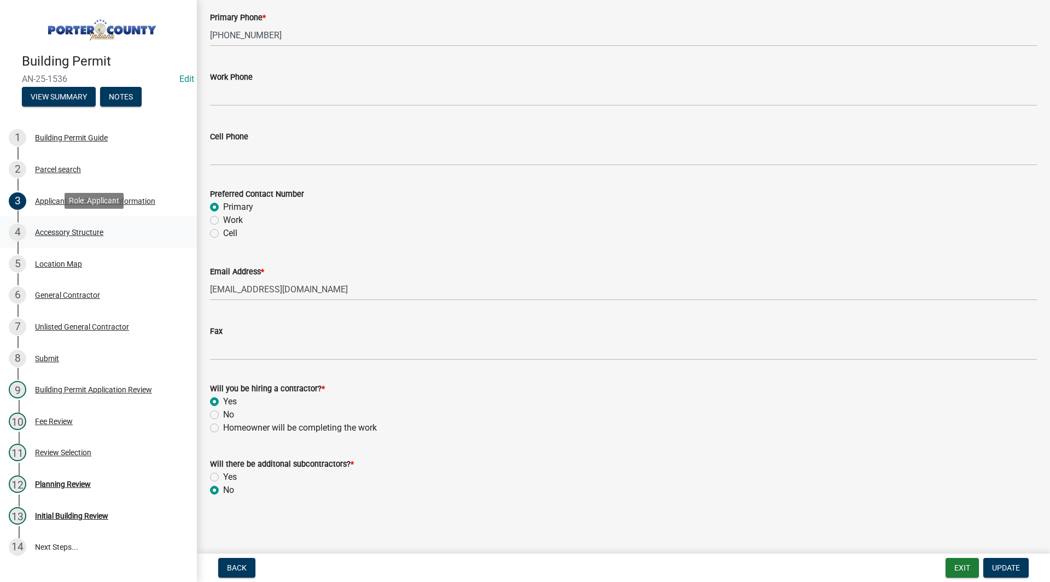
click at [54, 224] on div "4 Accessory Structure" at bounding box center [94, 232] width 171 height 17
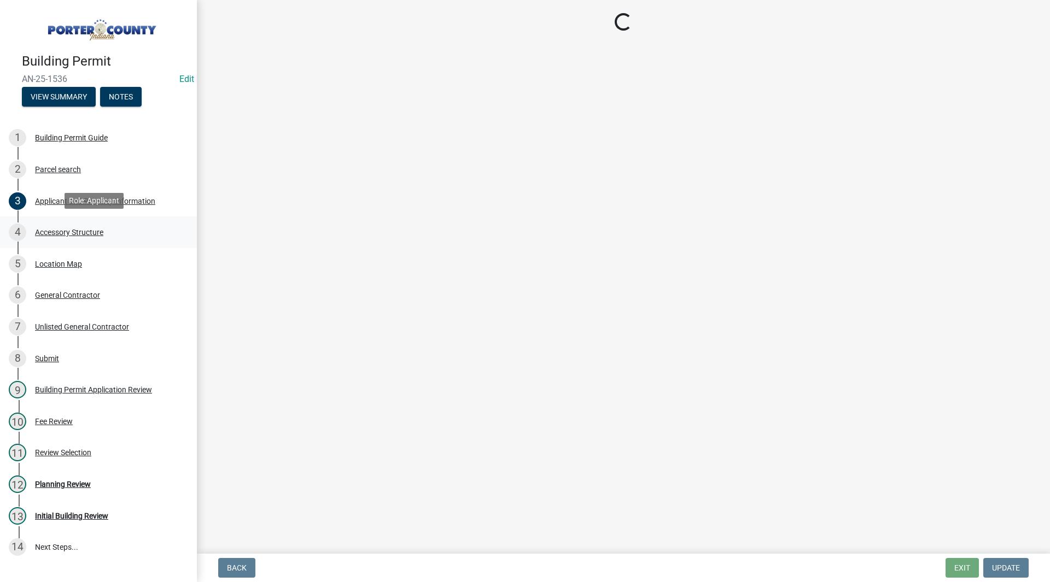
scroll to position [0, 0]
select select "e417d459-1a07-4045-9f8a-b98bfca84a5c"
select select "b16561a8-8531-4c00-a0ba-45c0345273e3"
select select "29856c7f-eeba-4e54-97cb-4d08c5c5b677"
select select "d4b8d1da-05eb-44cd-bbb6-c979fa719f22"
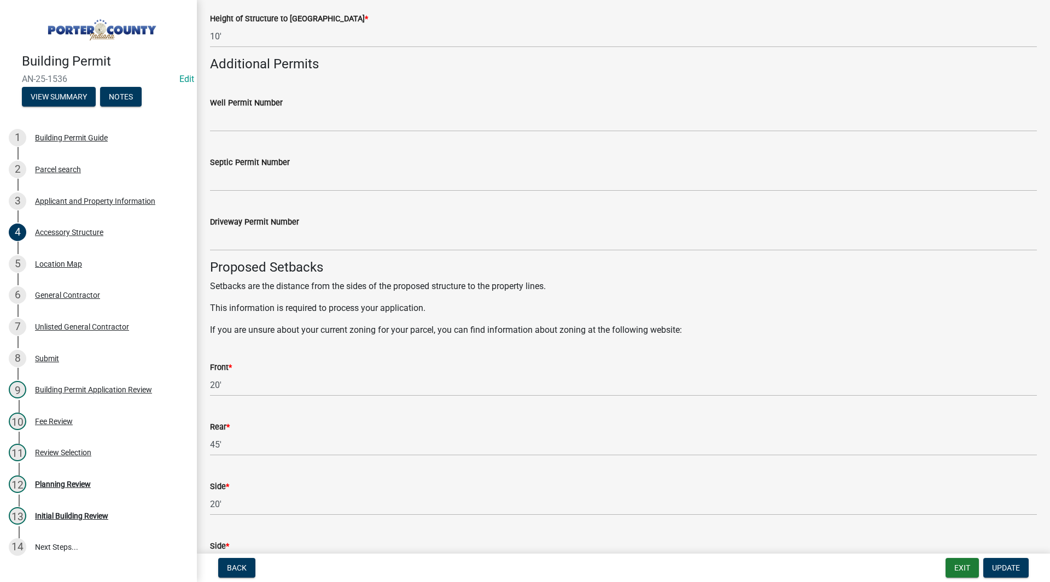
scroll to position [1750, 0]
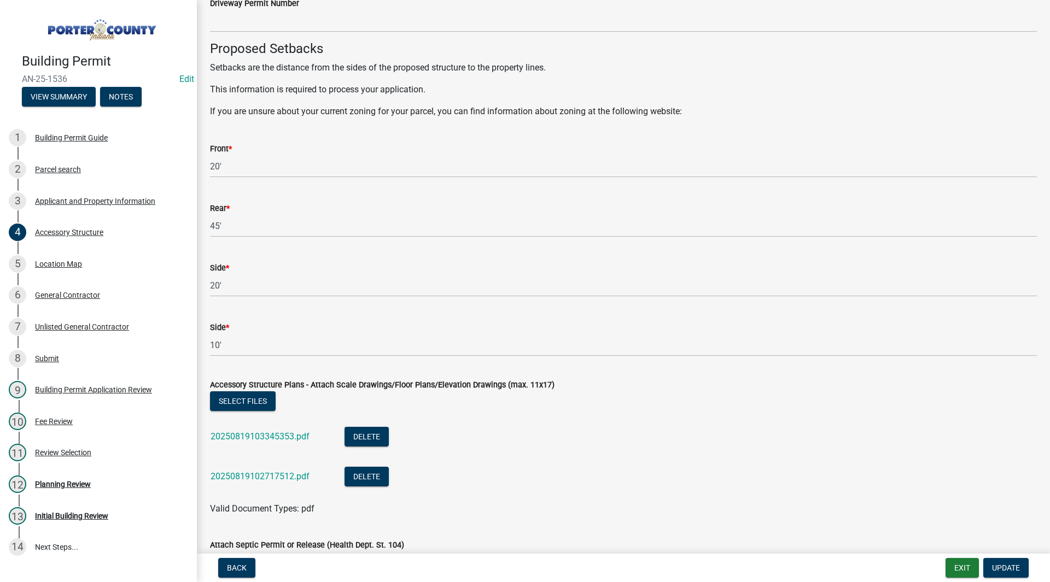
click at [285, 442] on div "20250819103345353.pdf" at bounding box center [269, 438] width 116 height 22
click at [289, 435] on link "20250819103345353.pdf" at bounding box center [260, 436] width 99 height 10
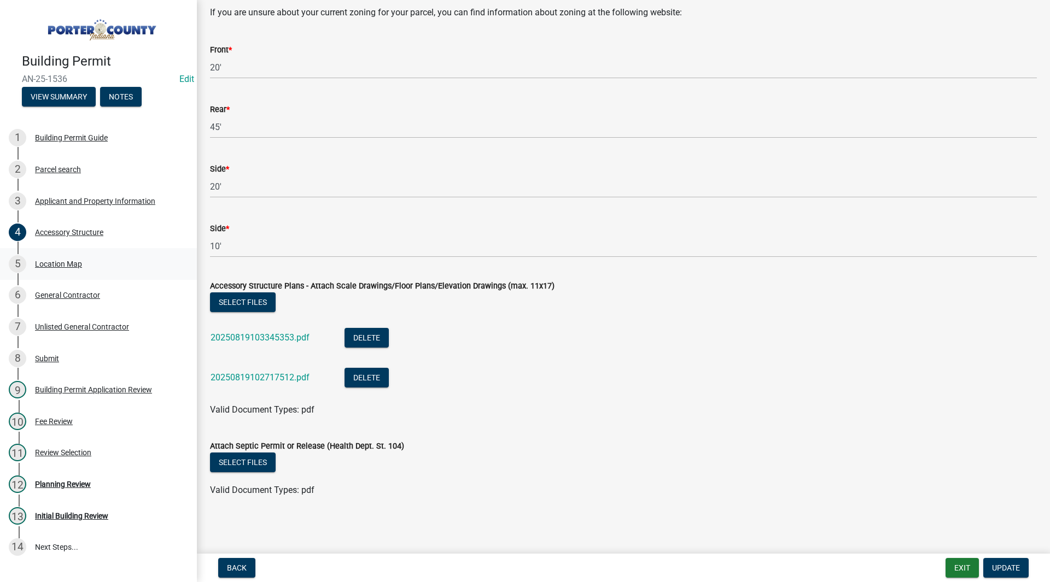
click at [87, 260] on div "5 Location Map" at bounding box center [94, 263] width 171 height 17
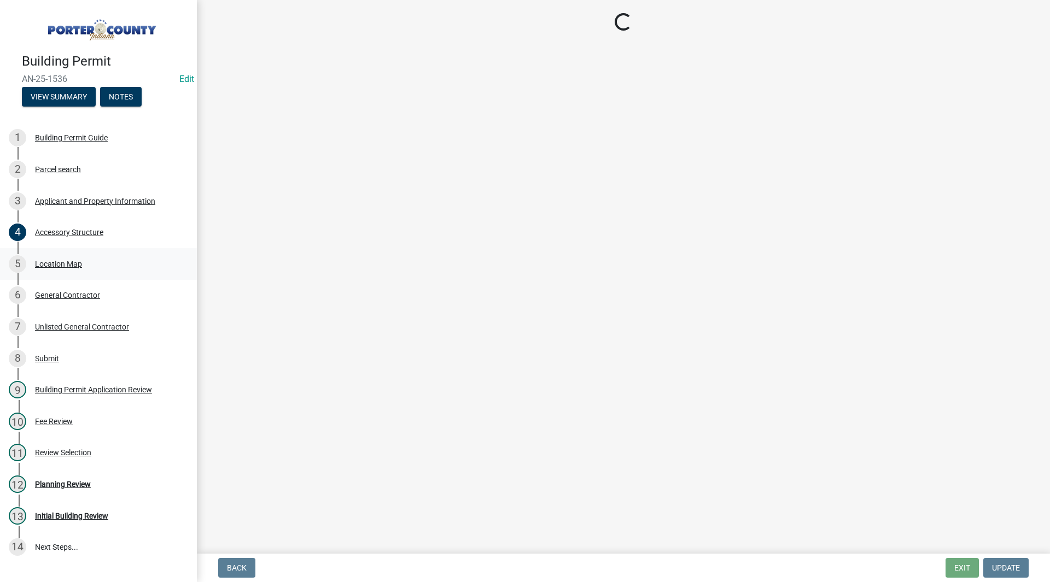
scroll to position [0, 0]
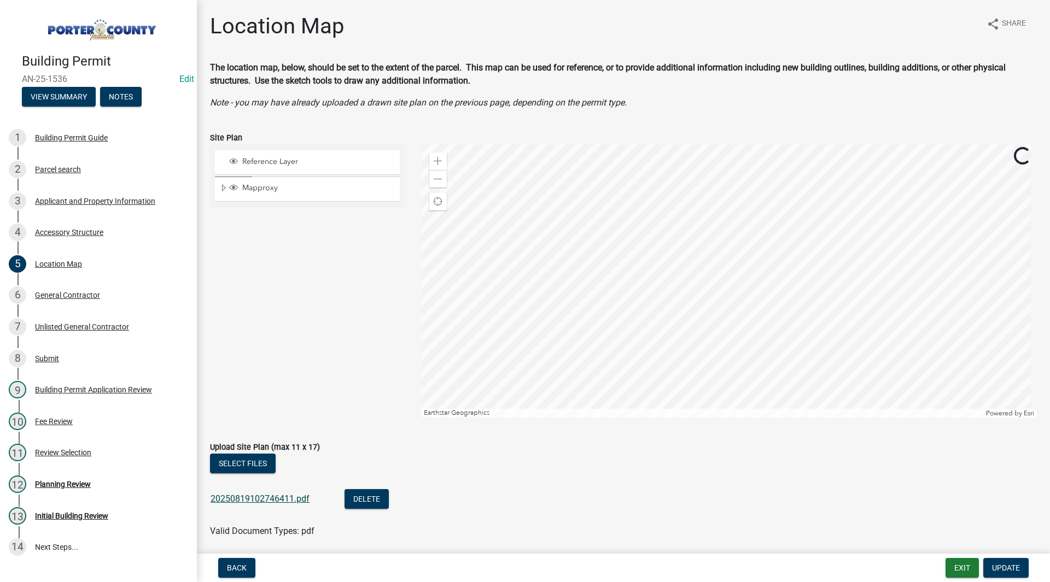
click at [259, 499] on link "20250819102746411.pdf" at bounding box center [260, 499] width 99 height 10
click at [88, 224] on div "4 Accessory Structure" at bounding box center [94, 232] width 171 height 17
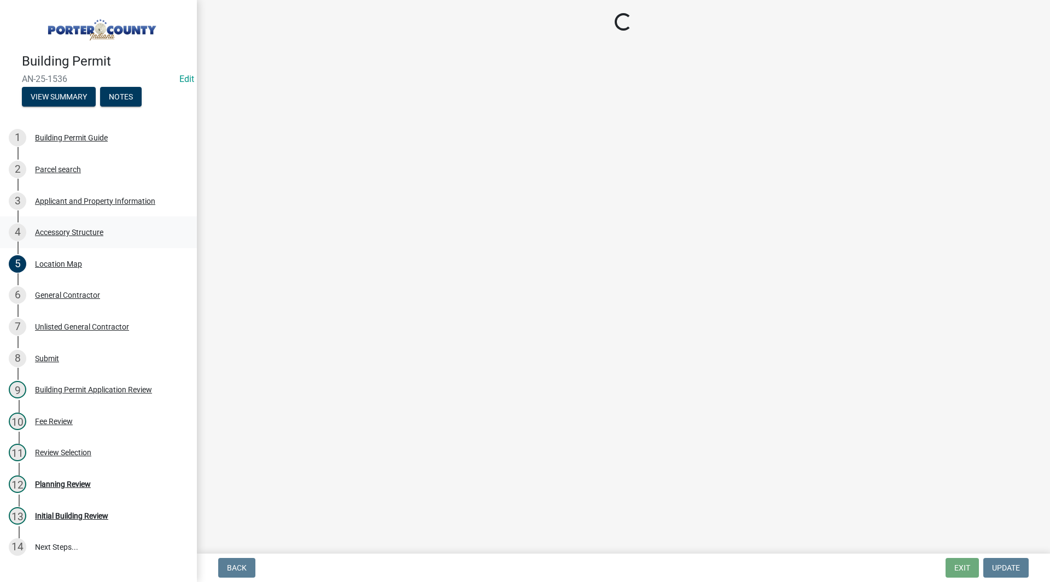
select select "e417d459-1a07-4045-9f8a-b98bfca84a5c"
select select "b16561a8-8531-4c00-a0ba-45c0345273e3"
select select "29856c7f-eeba-4e54-97cb-4d08c5c5b677"
select select "d4b8d1da-05eb-44cd-bbb6-c979fa719f22"
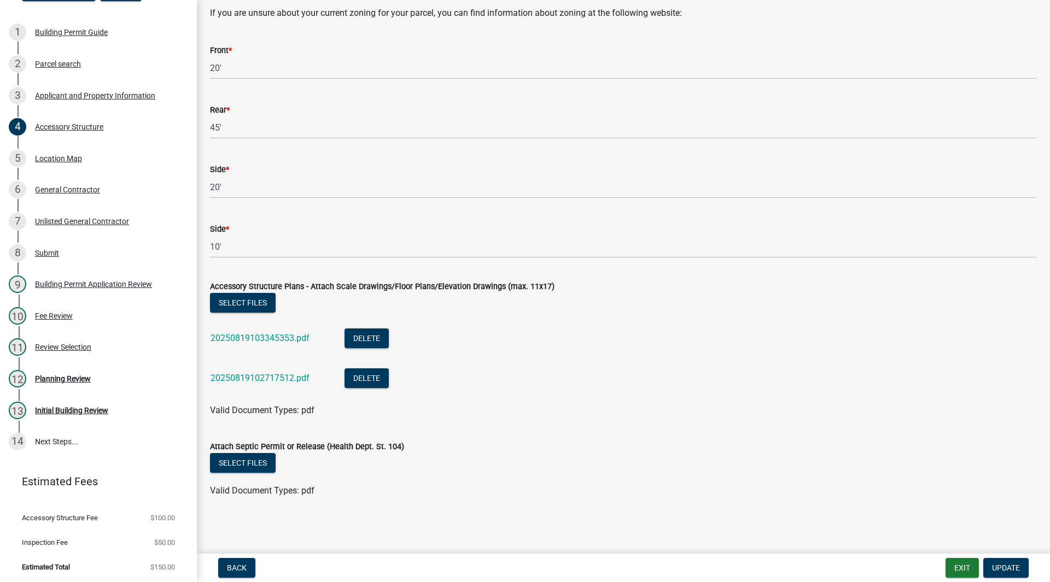
scroll to position [1849, 0]
click at [95, 381] on div "12 Planning Review" at bounding box center [94, 378] width 171 height 17
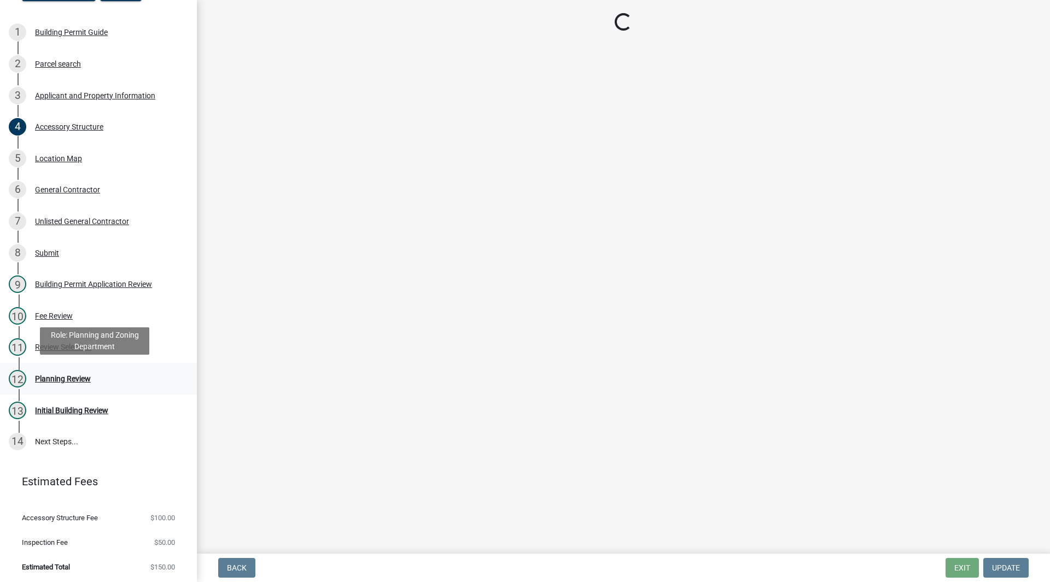
scroll to position [0, 0]
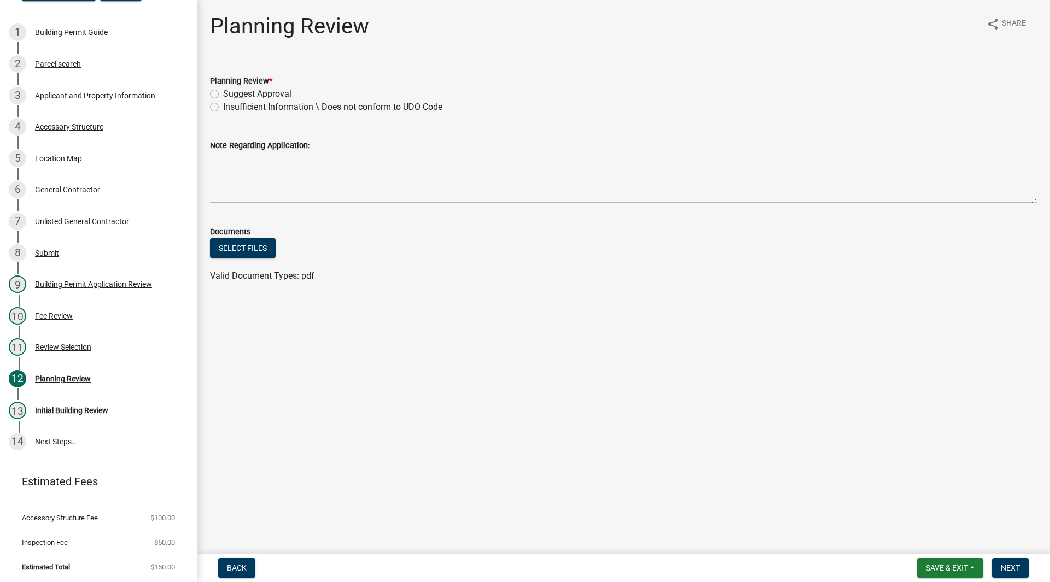
click at [244, 95] on label "Suggest Approval" at bounding box center [257, 93] width 68 height 13
click at [230, 95] on input "Suggest Approval" at bounding box center [226, 90] width 7 height 7
radio input "true"
click at [1008, 560] on button "Next" at bounding box center [1010, 568] width 37 height 20
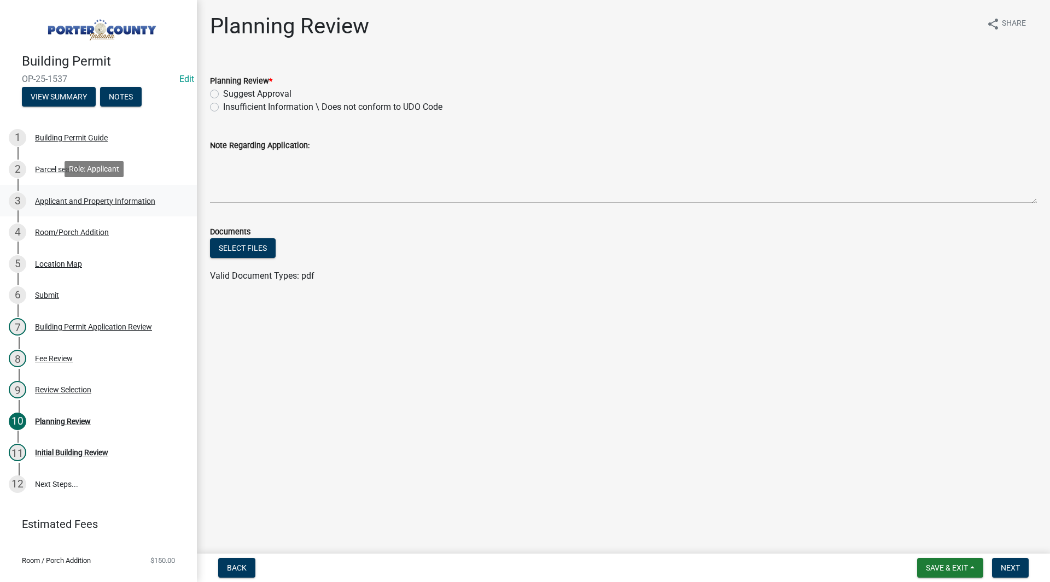
click at [91, 188] on link "3 Applicant and Property Information" at bounding box center [98, 201] width 197 height 32
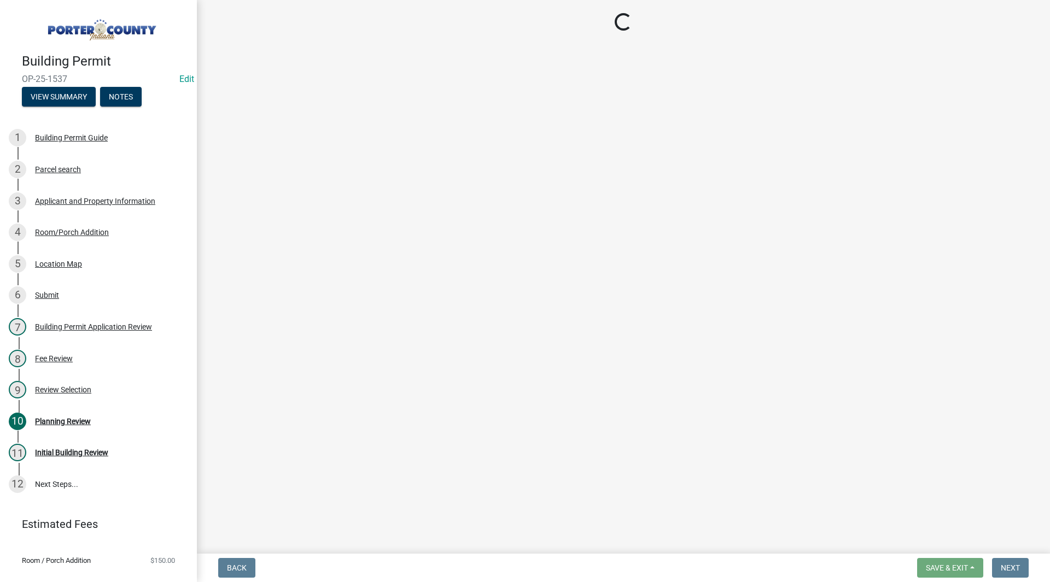
select select "42deca87-6946-4ced-a5f6-3d6cc7cfc8d2"
select select "ea6751d4-6bf7-4a16-89ee-f7801ab82aa1"
select select "e2d1b1d7-ccc9-456b-9e96-e16306515997"
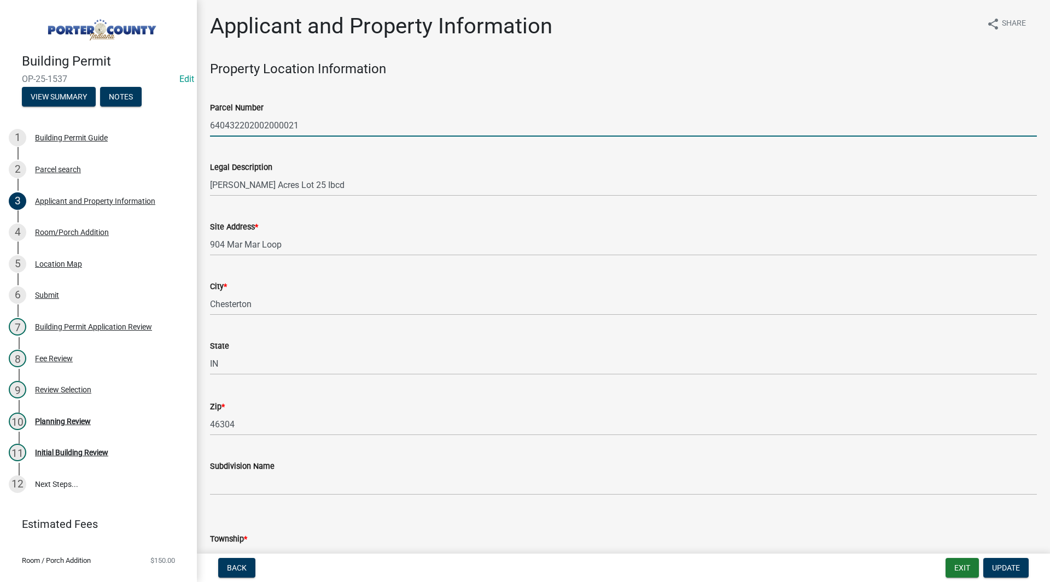
drag, startPoint x: 309, startPoint y: 127, endPoint x: 210, endPoint y: 127, distance: 99.5
click at [210, 127] on input "640432202002000021" at bounding box center [623, 125] width 827 height 22
click at [251, 147] on div "Legal Description [PERSON_NAME] Acres Lot 25 Ibcd" at bounding box center [623, 170] width 827 height 51
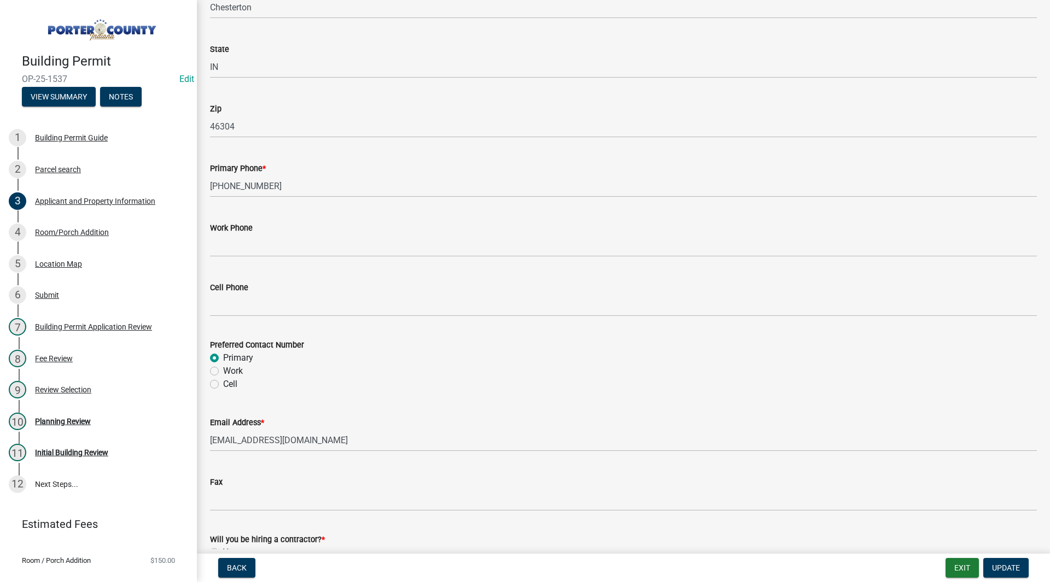
scroll to position [1463, 0]
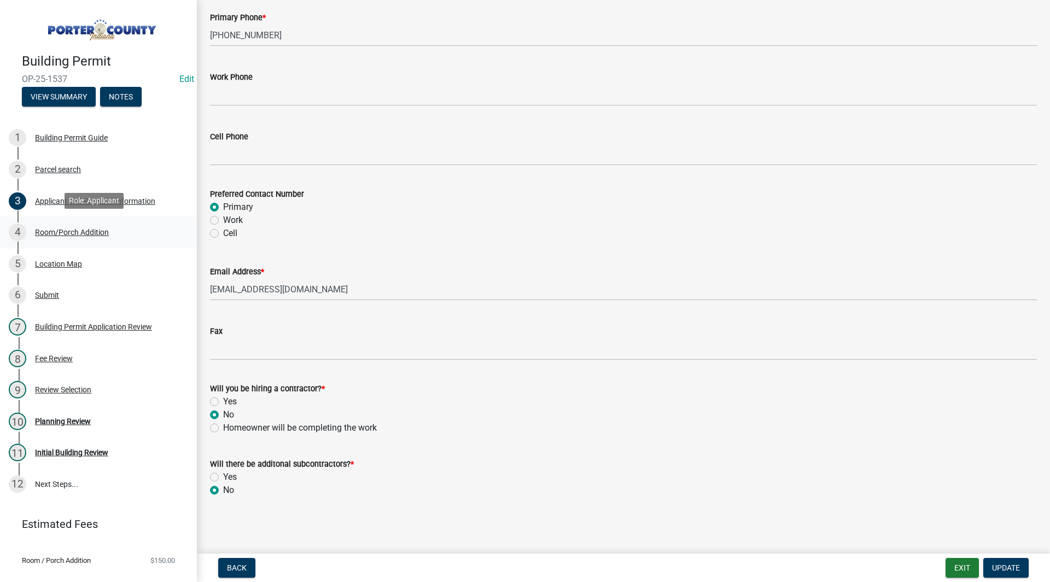
click at [72, 224] on div "4 Room/Porch Addition" at bounding box center [94, 232] width 171 height 17
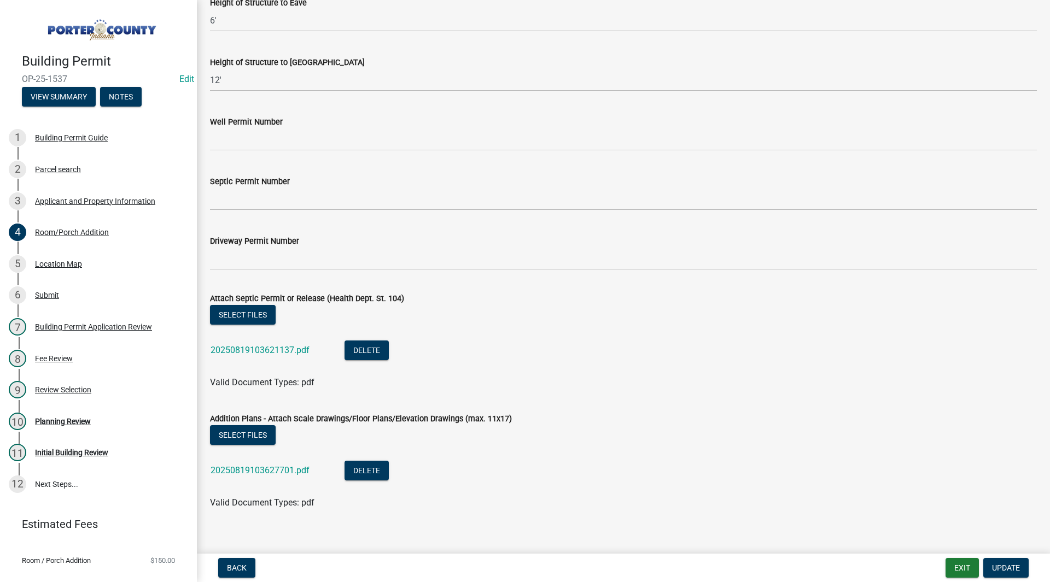
scroll to position [1891, 0]
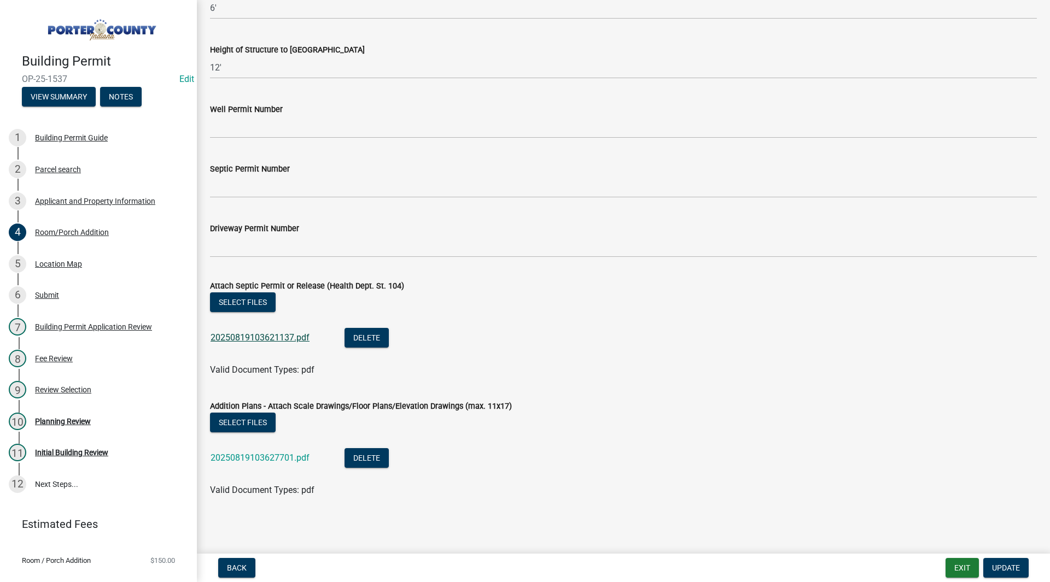
click at [268, 337] on link "20250819103621137.pdf" at bounding box center [260, 337] width 99 height 10
click at [247, 455] on link "20250819103627701.pdf" at bounding box center [260, 458] width 99 height 10
click at [84, 422] on div "Planning Review" at bounding box center [63, 422] width 56 height 8
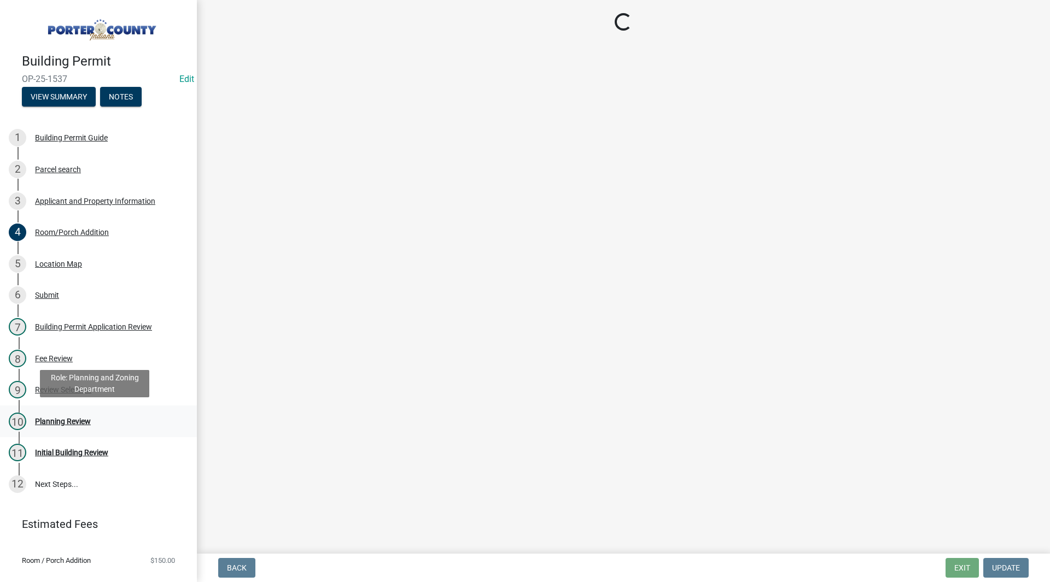
scroll to position [0, 0]
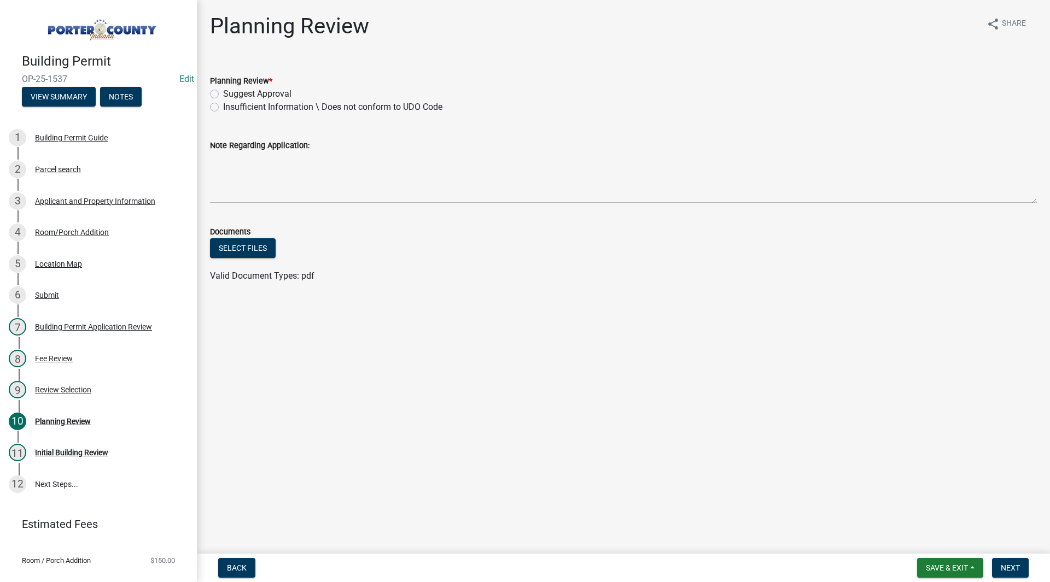
click at [289, 94] on label "Suggest Approval" at bounding box center [257, 93] width 68 height 13
click at [230, 94] on input "Suggest Approval" at bounding box center [226, 90] width 7 height 7
radio input "true"
click at [1013, 566] on span "Next" at bounding box center [1010, 568] width 19 height 9
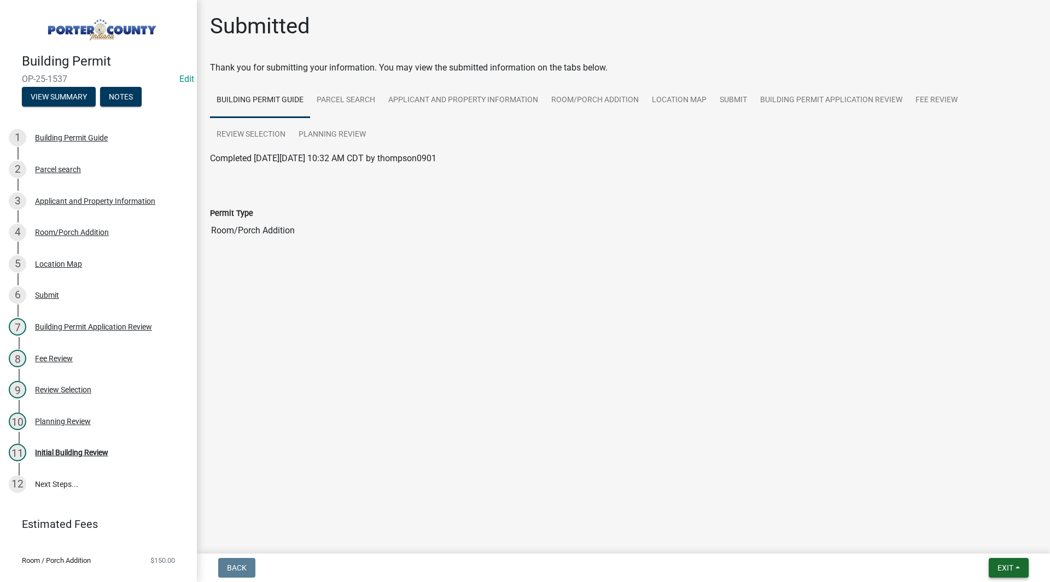
click at [1022, 568] on button "Exit" at bounding box center [1009, 568] width 40 height 20
click at [1003, 540] on button "Save & Exit" at bounding box center [984, 540] width 87 height 26
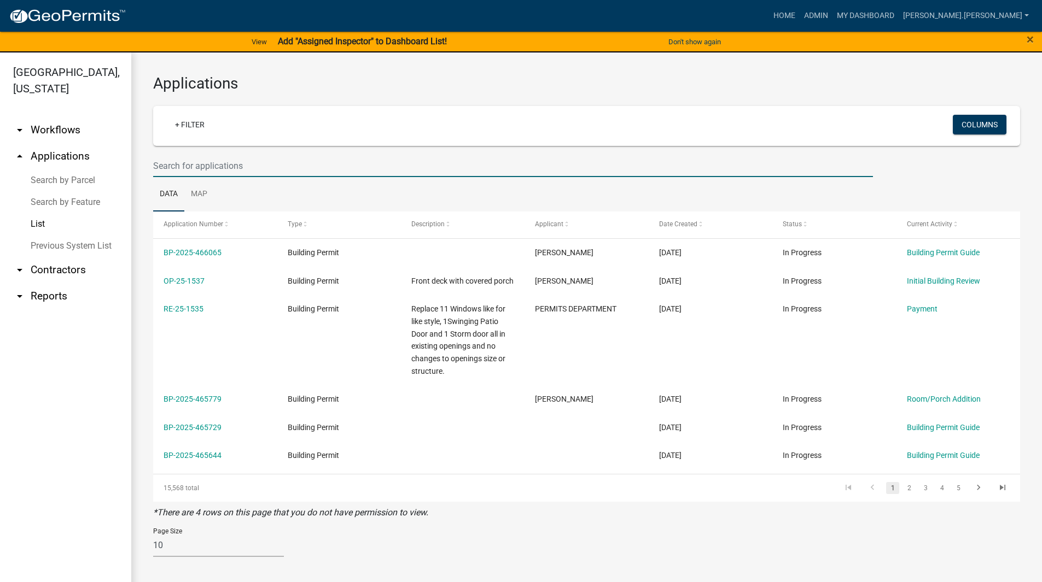
click at [361, 163] on input "text" at bounding box center [513, 166] width 720 height 22
type input "25-1536"
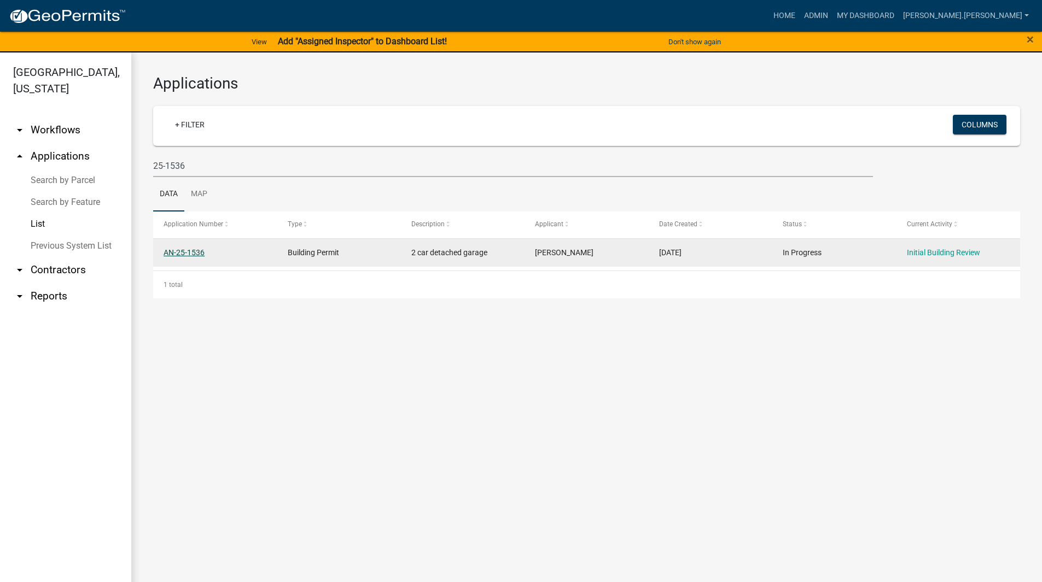
click at [190, 256] on link "AN-25-1536" at bounding box center [183, 252] width 41 height 9
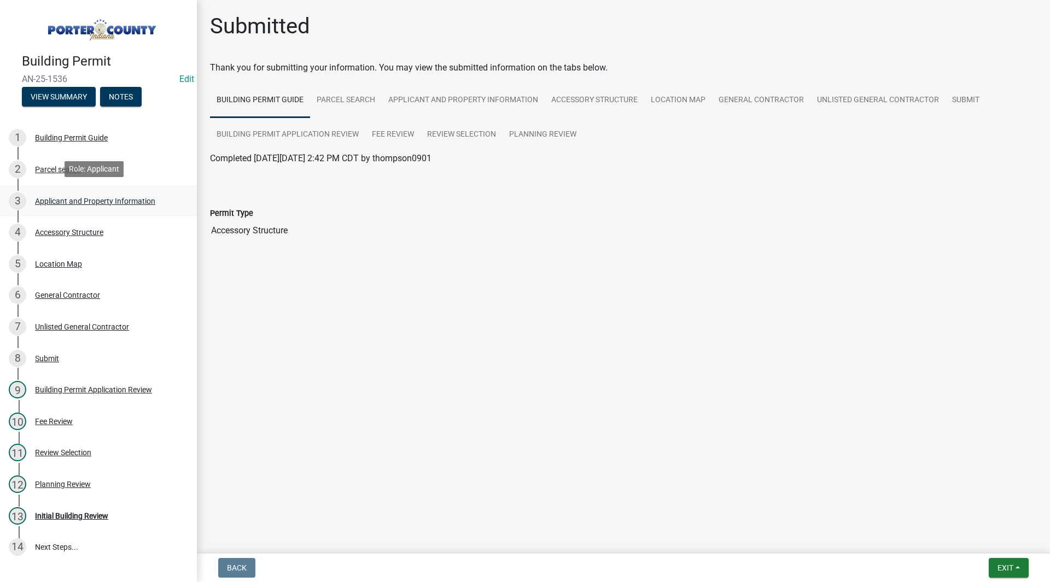
click at [89, 204] on div "3 Applicant and Property Information" at bounding box center [94, 200] width 171 height 17
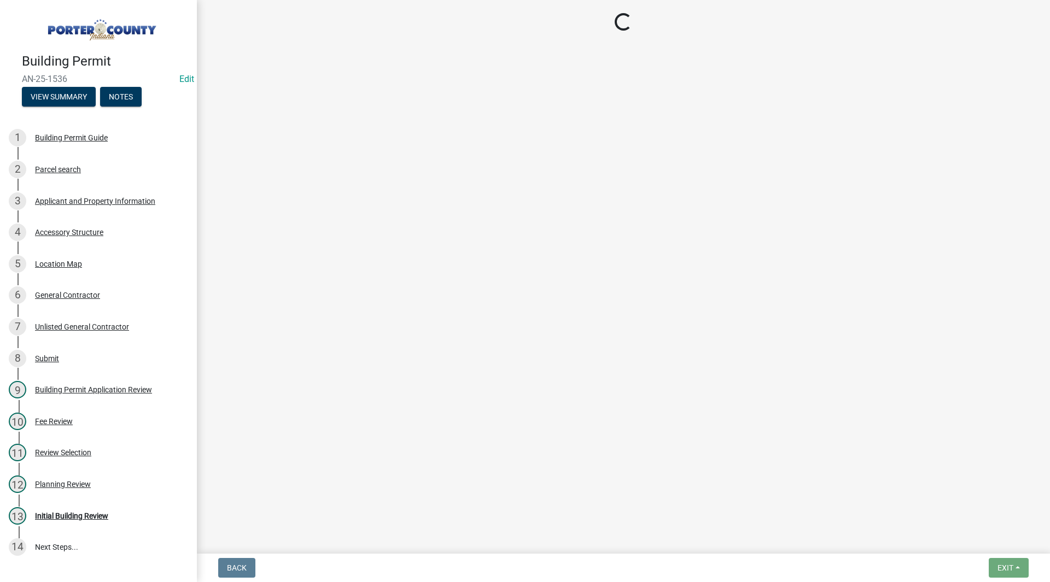
select select "403f4b3c-c23a-4b9f-b6b7-b4f73366513c"
select select "01d57b5a-7eb0-4072-b175-354c87f771f4"
select select "c8d9bed4-fb8e-49e4-81c1-b9d22bb8efef"
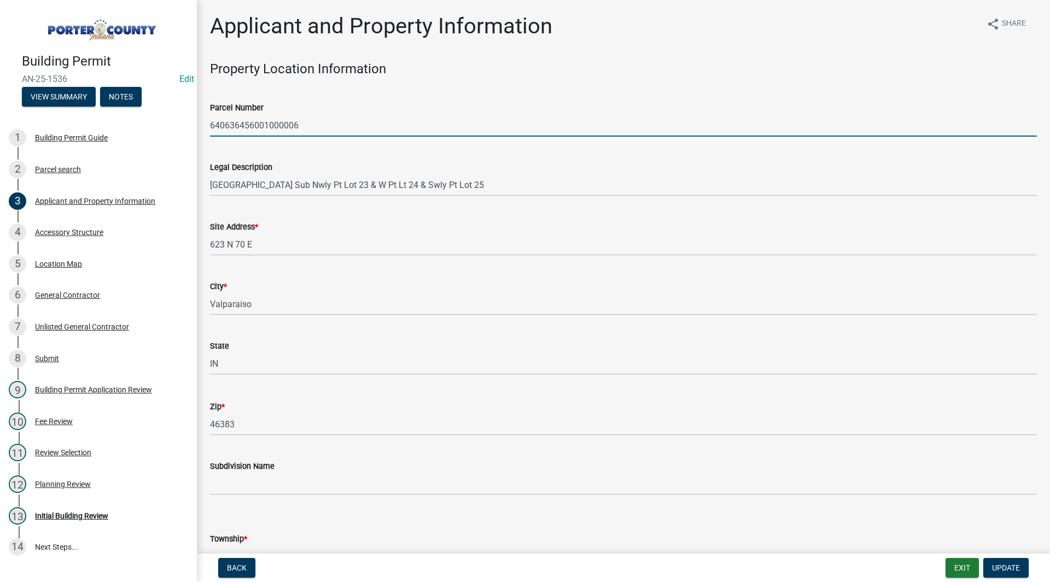
drag, startPoint x: 338, startPoint y: 133, endPoint x: 207, endPoint y: 134, distance: 131.2
click at [207, 134] on div "Parcel Number 640636456001000006" at bounding box center [623, 111] width 843 height 51
click at [401, 149] on div "Legal Description Lake View Park Sub Nwly Pt Lot 23 & W Pt Lt 24 & Swly Pt Lot …" at bounding box center [623, 170] width 827 height 51
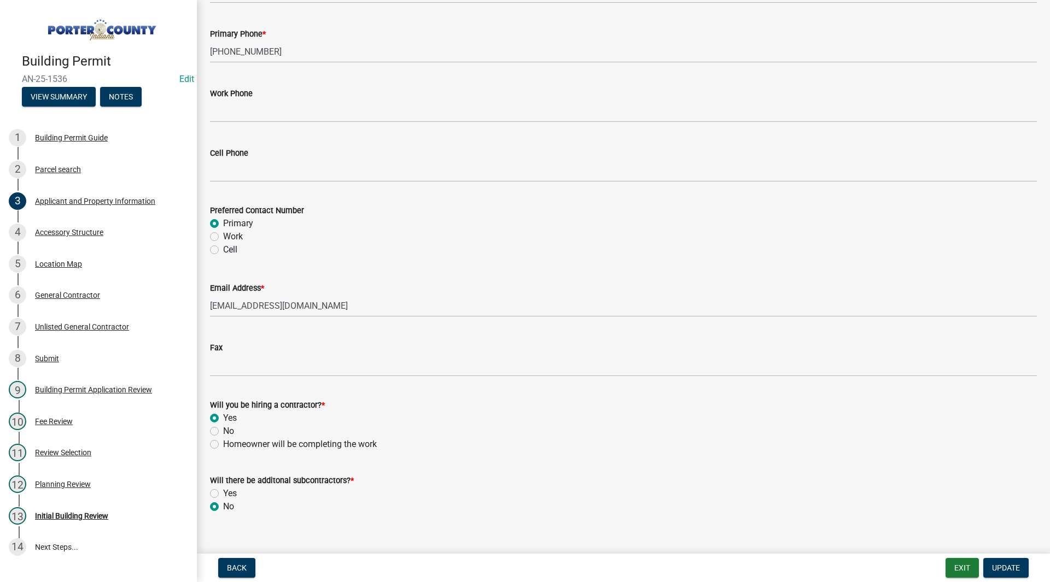
scroll to position [1463, 0]
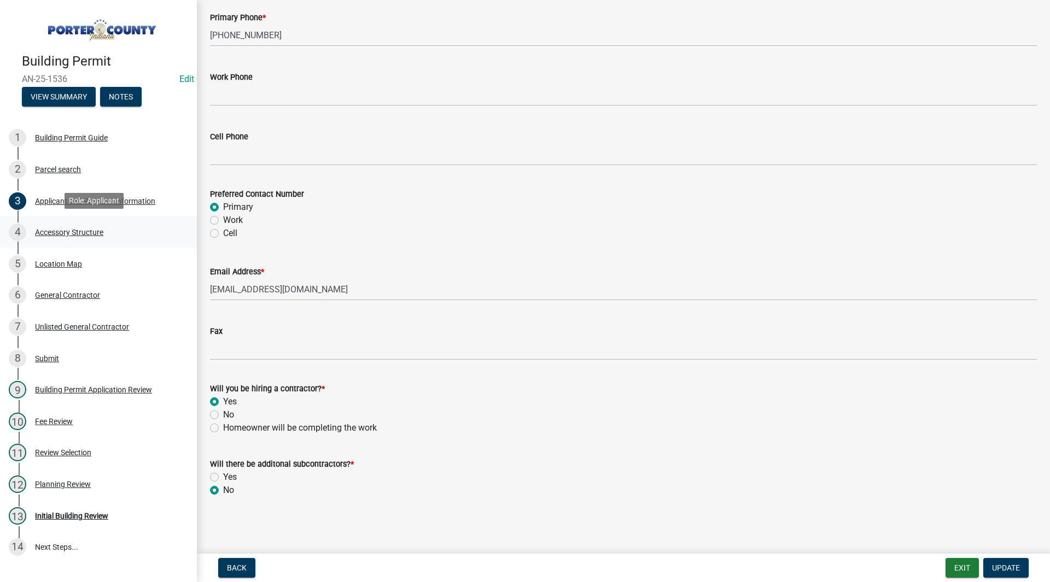
click at [86, 237] on div "4 Accessory Structure" at bounding box center [94, 232] width 171 height 17
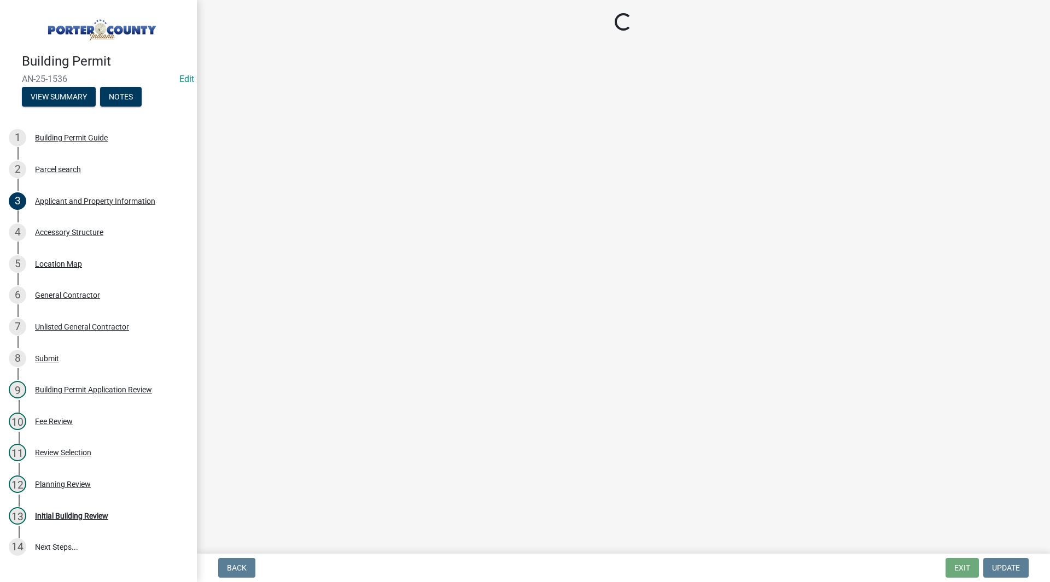
select select "e417d459-1a07-4045-9f8a-b98bfca84a5c"
select select "b16561a8-8531-4c00-a0ba-45c0345273e3"
select select "29856c7f-eeba-4e54-97cb-4d08c5c5b677"
select select "d4b8d1da-05eb-44cd-bbb6-c979fa719f22"
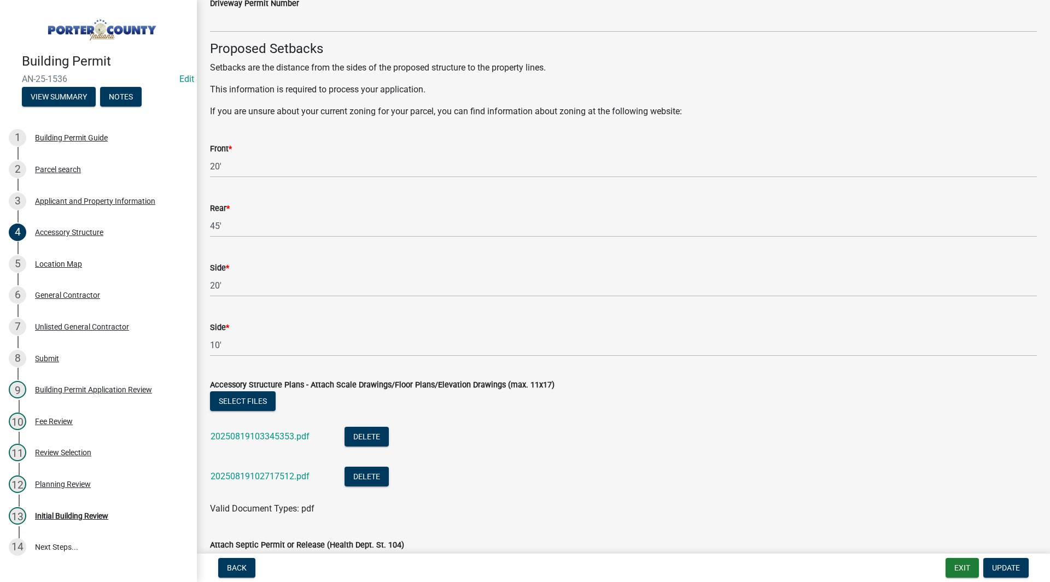
scroll to position [1849, 0]
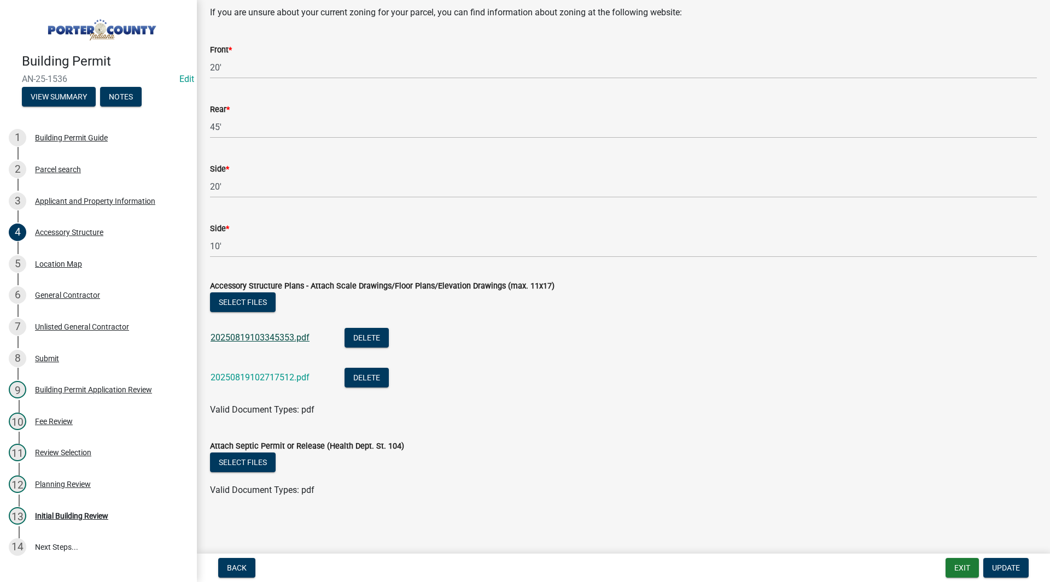
click at [272, 336] on link "20250819103345353.pdf" at bounding box center [260, 337] width 99 height 10
click at [44, 481] on div "Planning Review" at bounding box center [63, 485] width 56 height 8
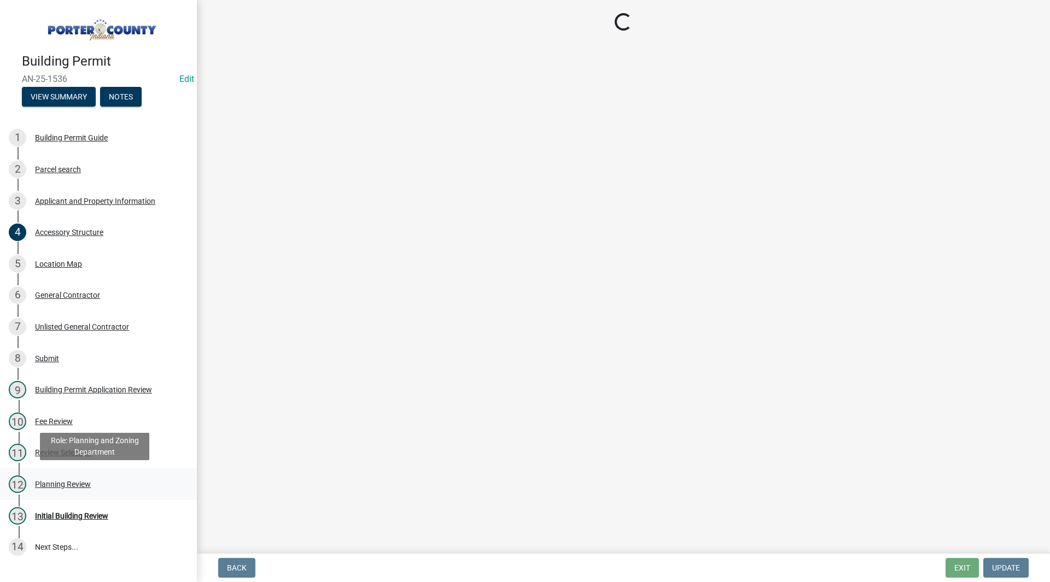
scroll to position [0, 0]
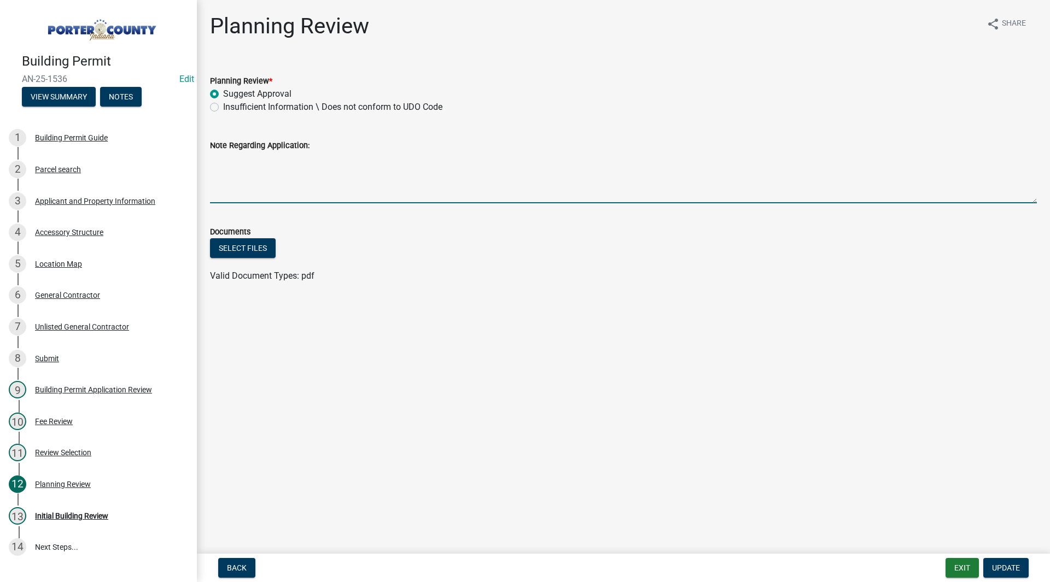
click at [414, 156] on textarea "Note Regarding Application:" at bounding box center [623, 177] width 827 height 51
drag, startPoint x: 439, startPoint y: 176, endPoint x: 759, endPoint y: 608, distance: 537.9
click at [759, 582] on html "Internet Explorer does NOT work with GeoPermits. Get a new browser for more sec…" at bounding box center [525, 291] width 1050 height 582
click at [312, 160] on textarea "Approval per Mike Jabo" at bounding box center [623, 177] width 827 height 51
type textarea "Approval per Mike Jabo 8/19/25 SH"
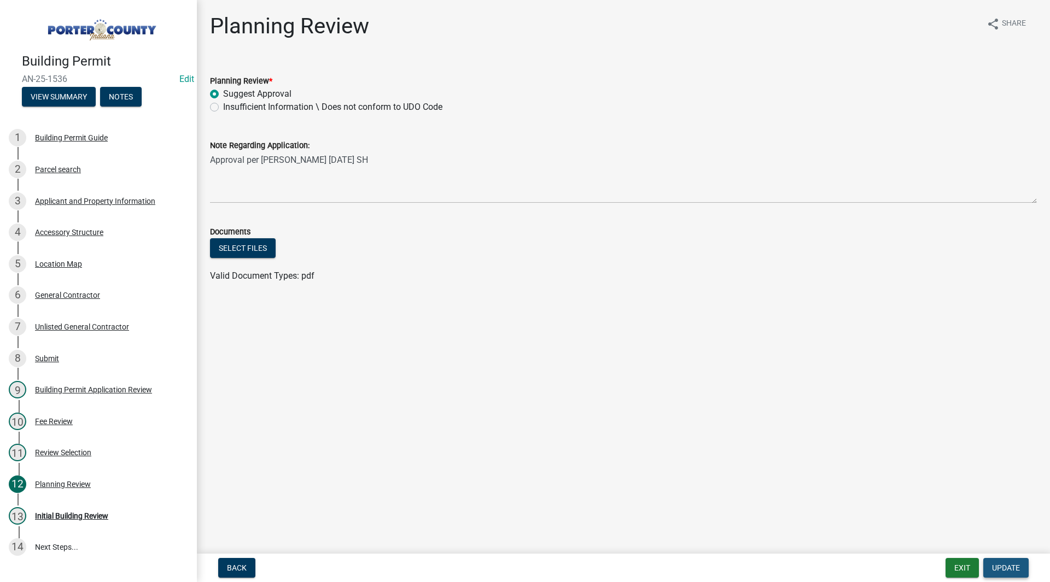
click at [1000, 566] on span "Update" at bounding box center [1006, 568] width 28 height 9
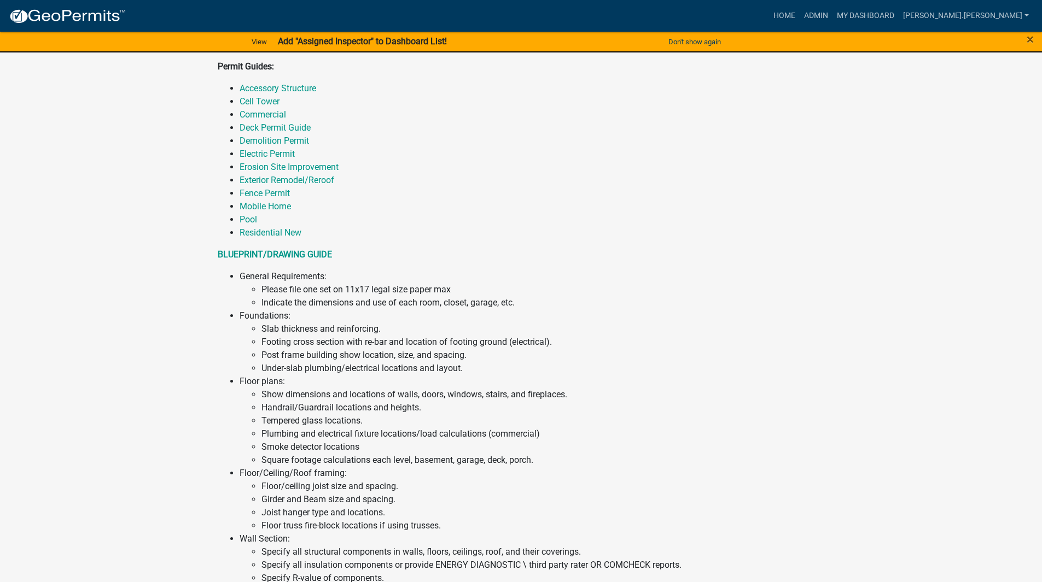
scroll to position [656, 0]
